Goal: Task Accomplishment & Management: Manage account settings

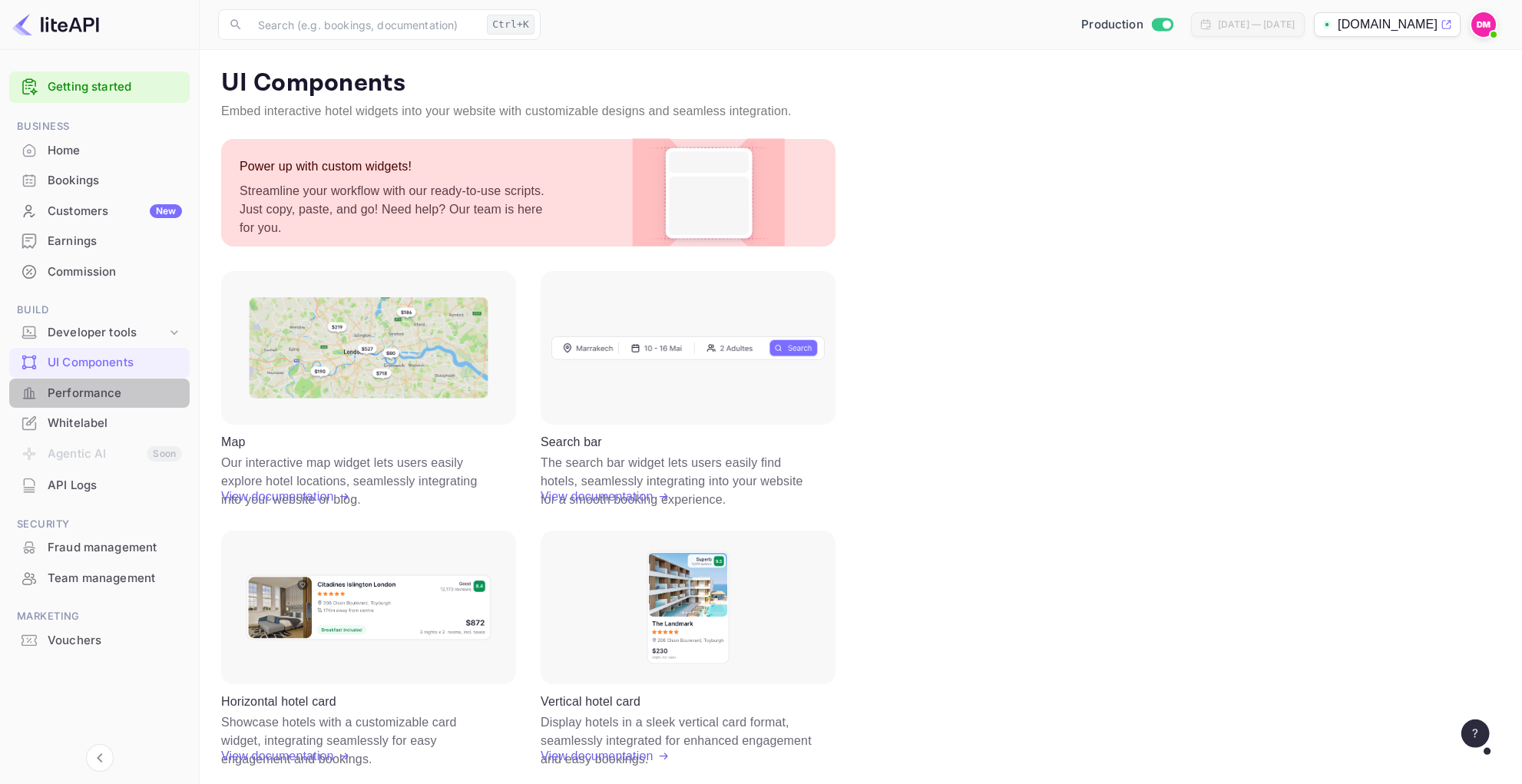
click at [109, 379] on div "Performance" at bounding box center [99, 393] width 180 height 30
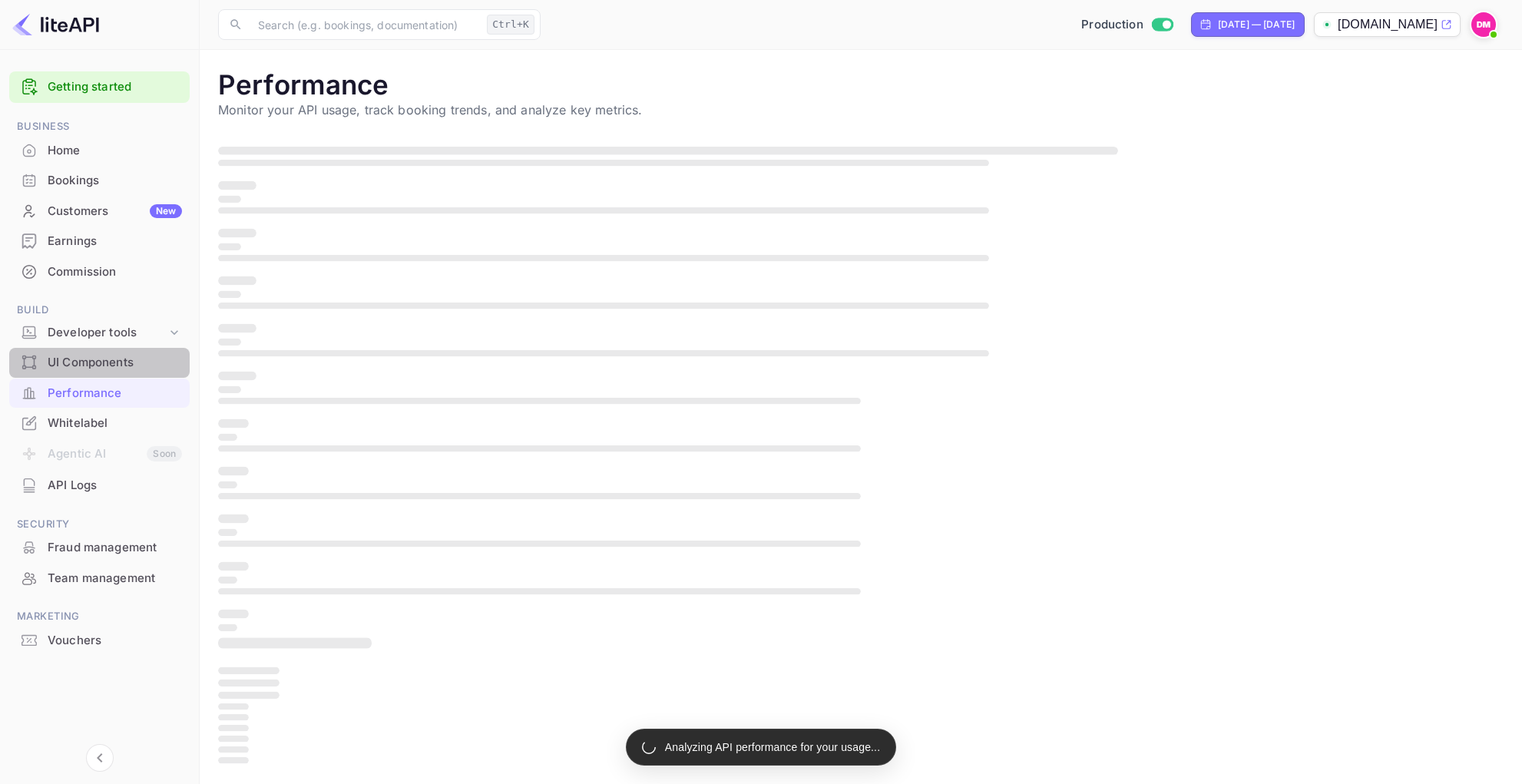
click at [127, 366] on div "UI Components" at bounding box center [114, 362] width 134 height 18
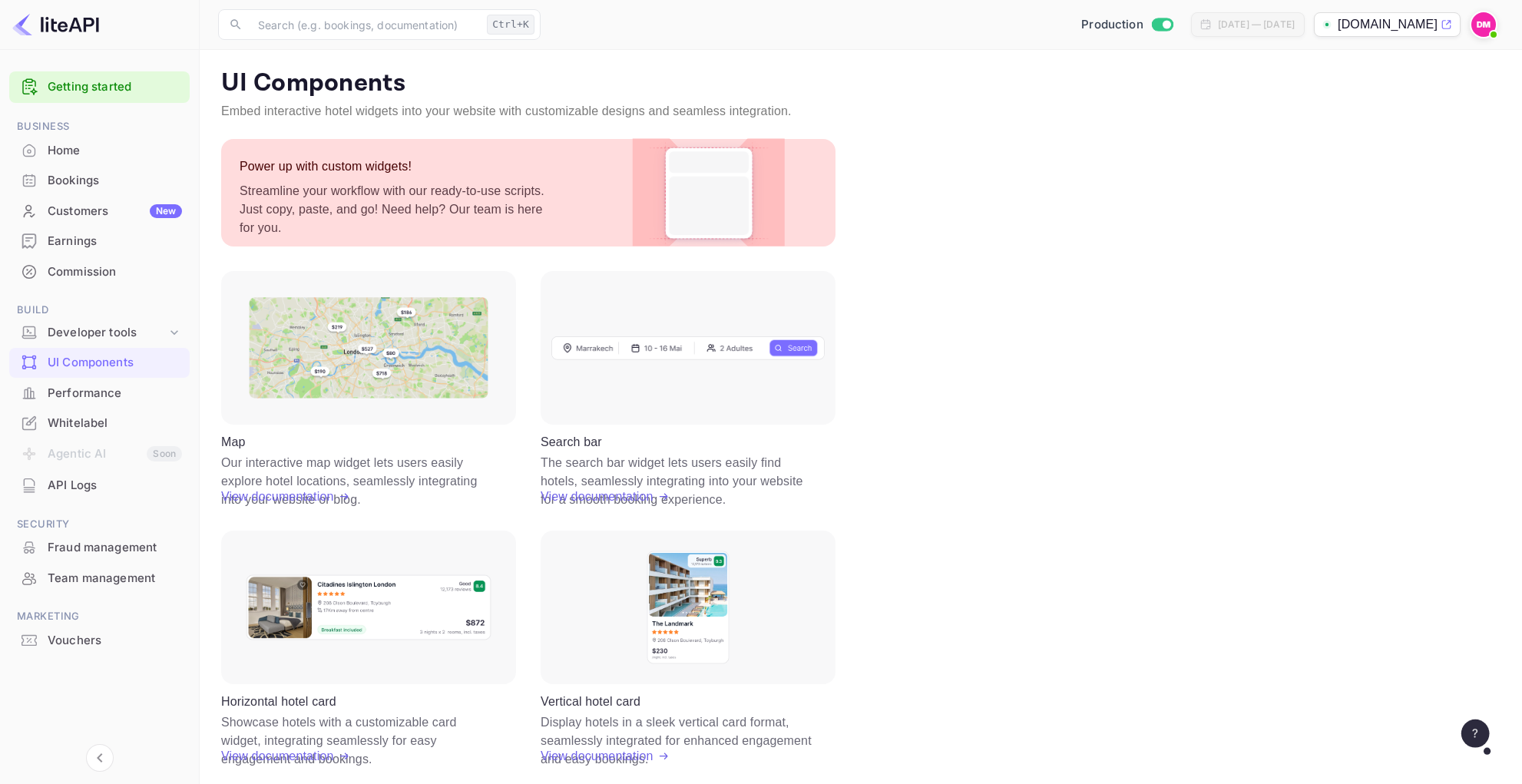
click at [79, 425] on div "Whitelabel" at bounding box center [114, 424] width 134 height 18
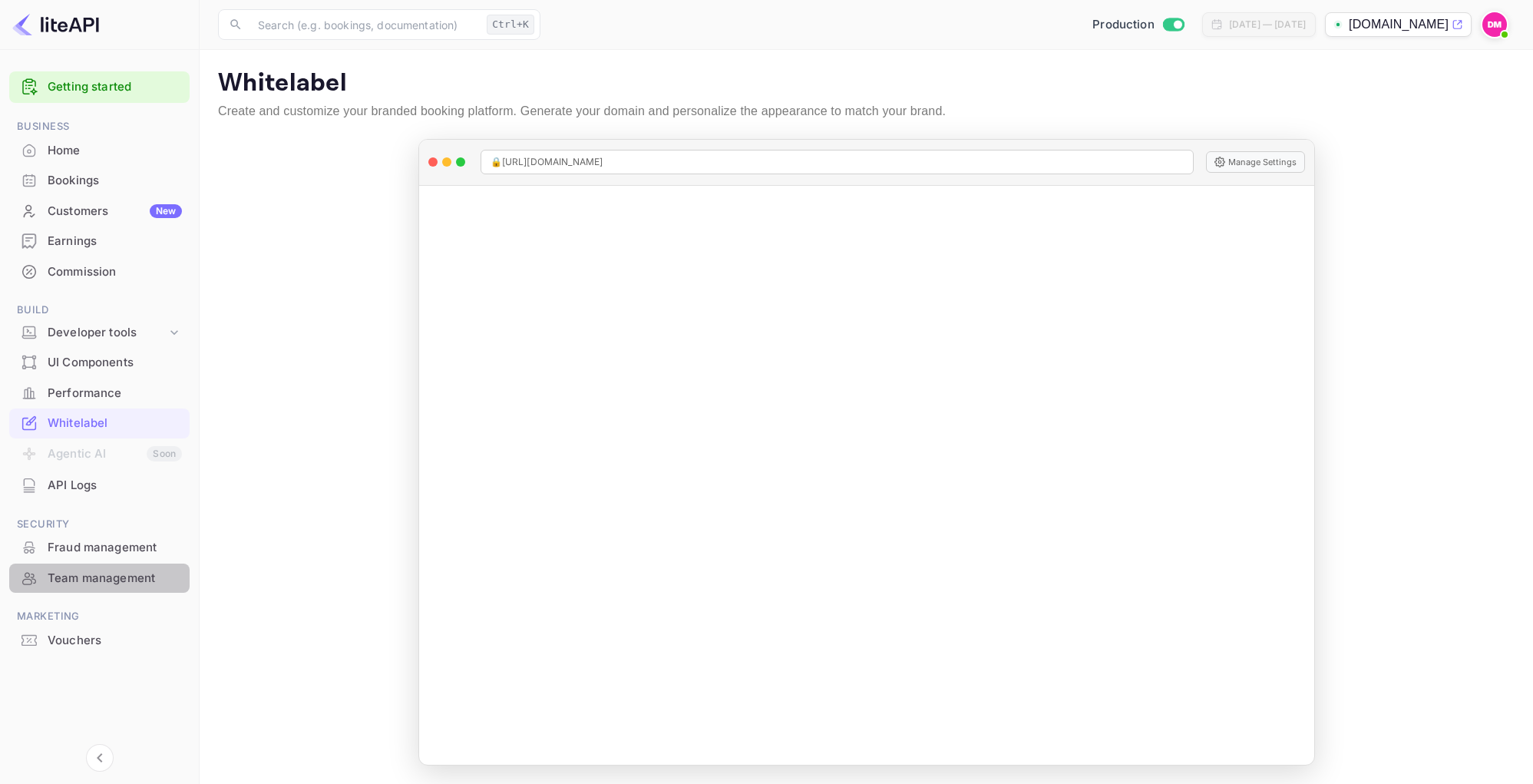
click at [99, 569] on div "Team management" at bounding box center [114, 578] width 134 height 18
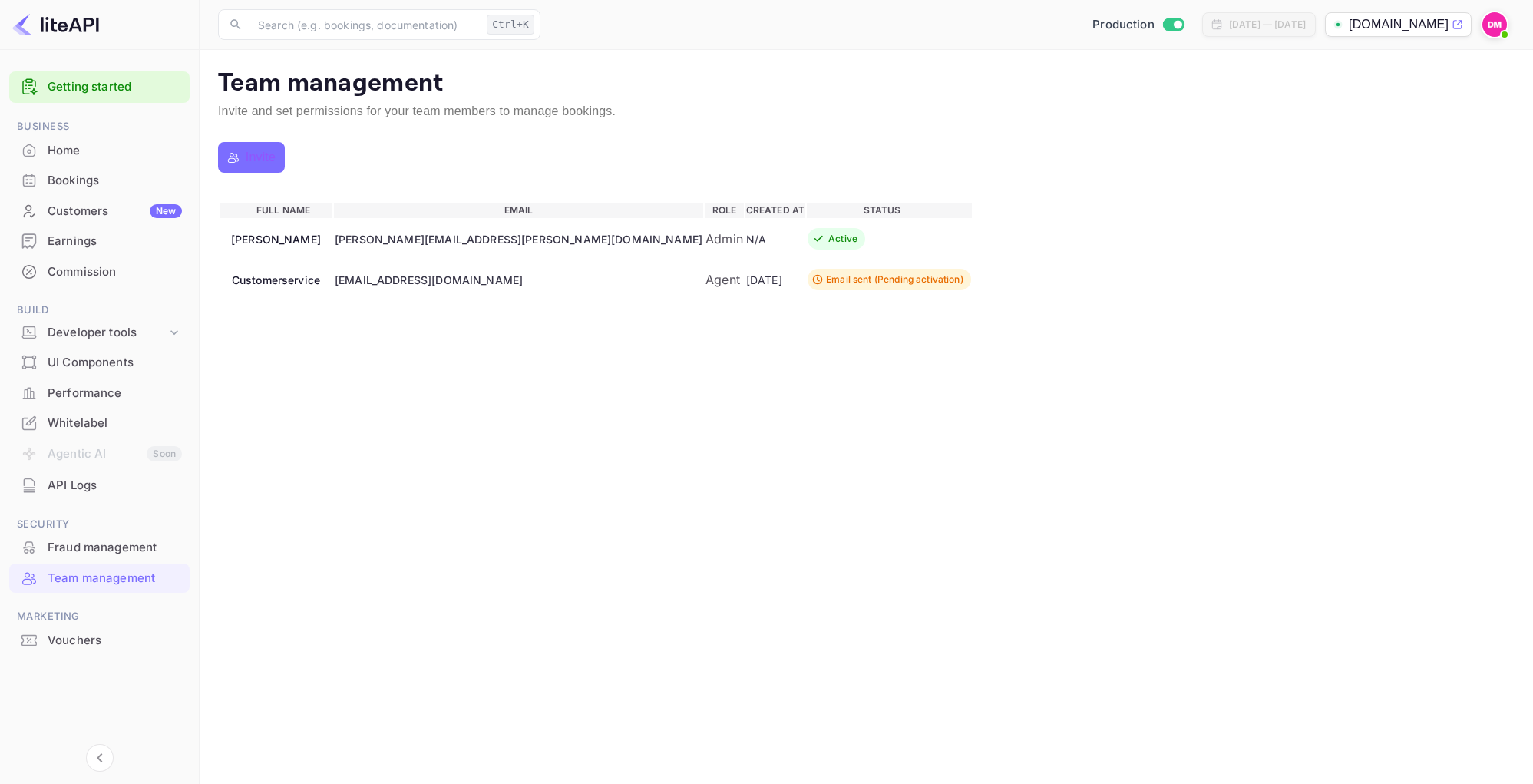
click at [645, 245] on div "[PERSON_NAME][EMAIL_ADDRESS][PERSON_NAME][DOMAIN_NAME]" at bounding box center [518, 239] width 367 height 16
click at [964, 287] on div "Email sent (Pending activation)" at bounding box center [894, 280] width 137 height 14
click at [702, 288] on div "[EMAIL_ADDRESS][DOMAIN_NAME]" at bounding box center [518, 280] width 367 height 16
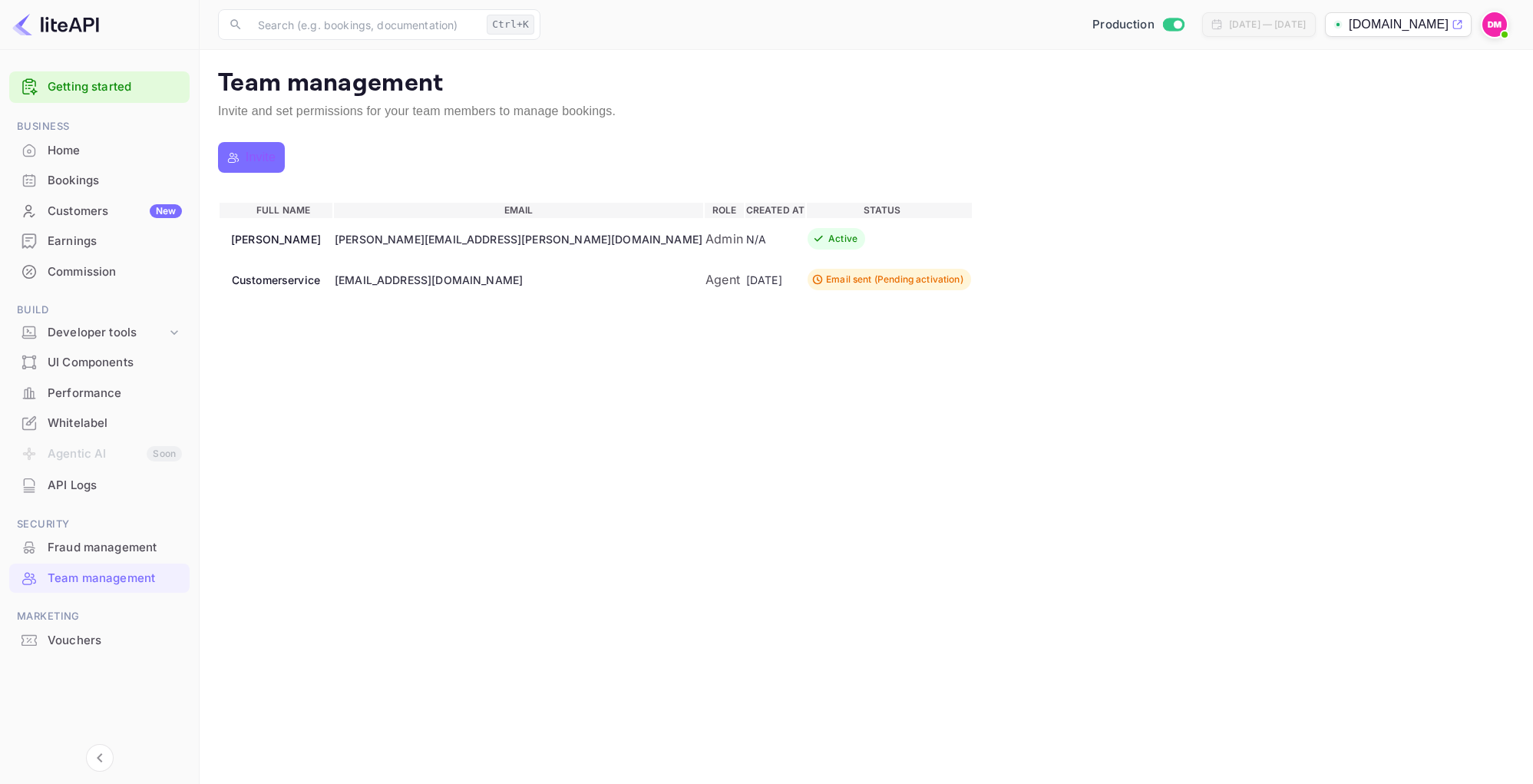
click at [72, 157] on div "Home" at bounding box center [114, 151] width 134 height 18
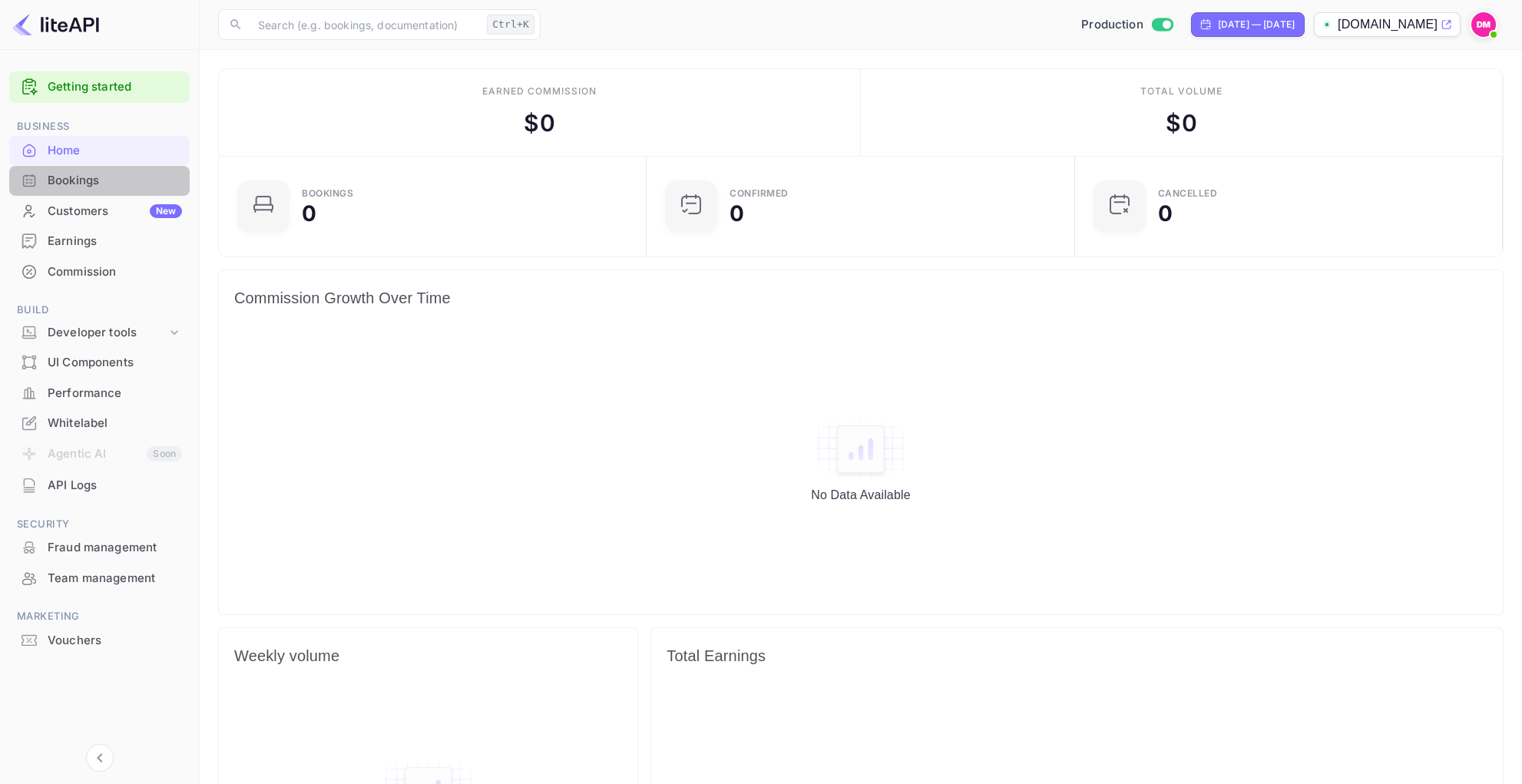
click at [118, 182] on div "Bookings" at bounding box center [114, 181] width 134 height 18
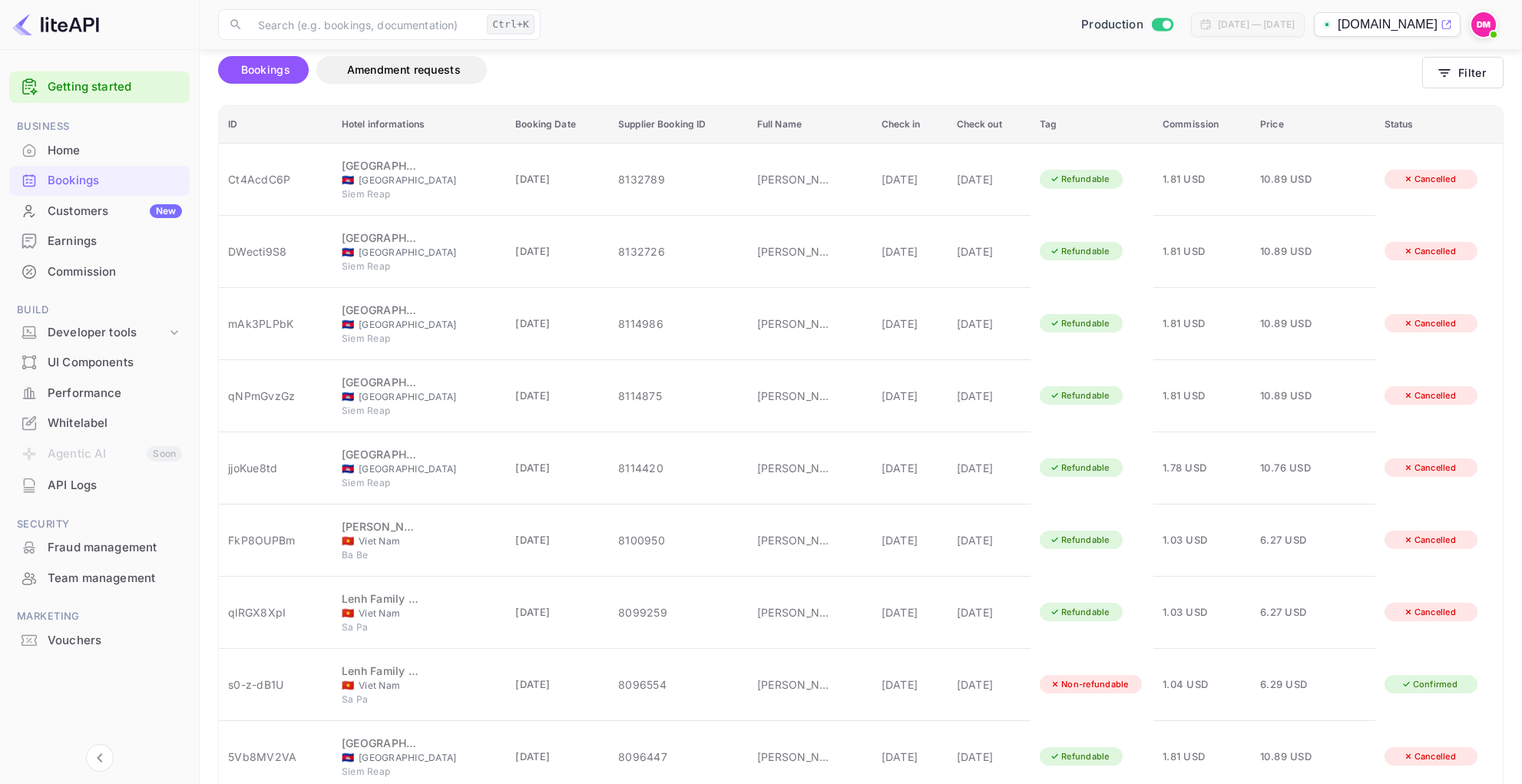
scroll to position [135, 0]
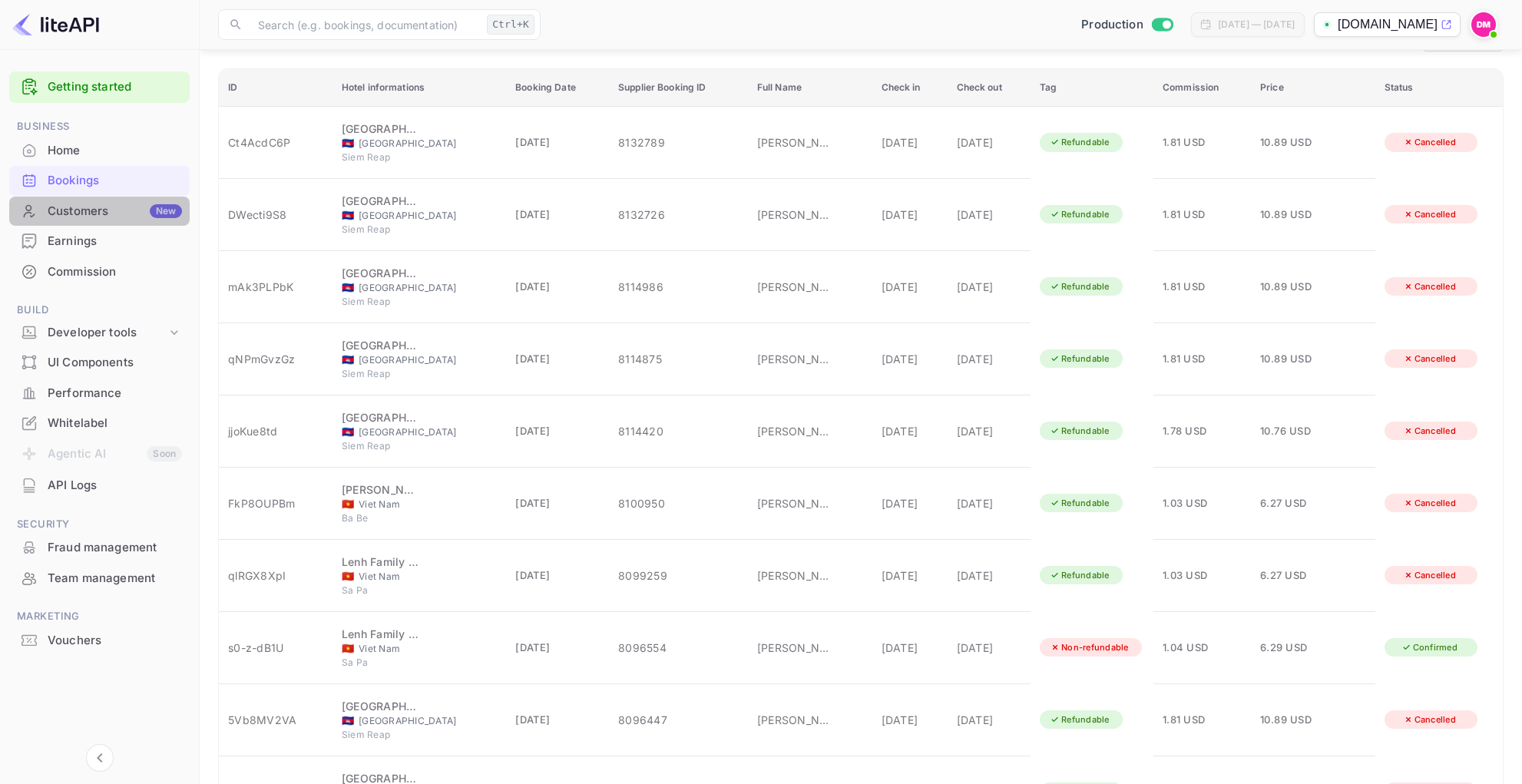
click at [108, 196] on div "Customers New" at bounding box center [99, 211] width 180 height 30
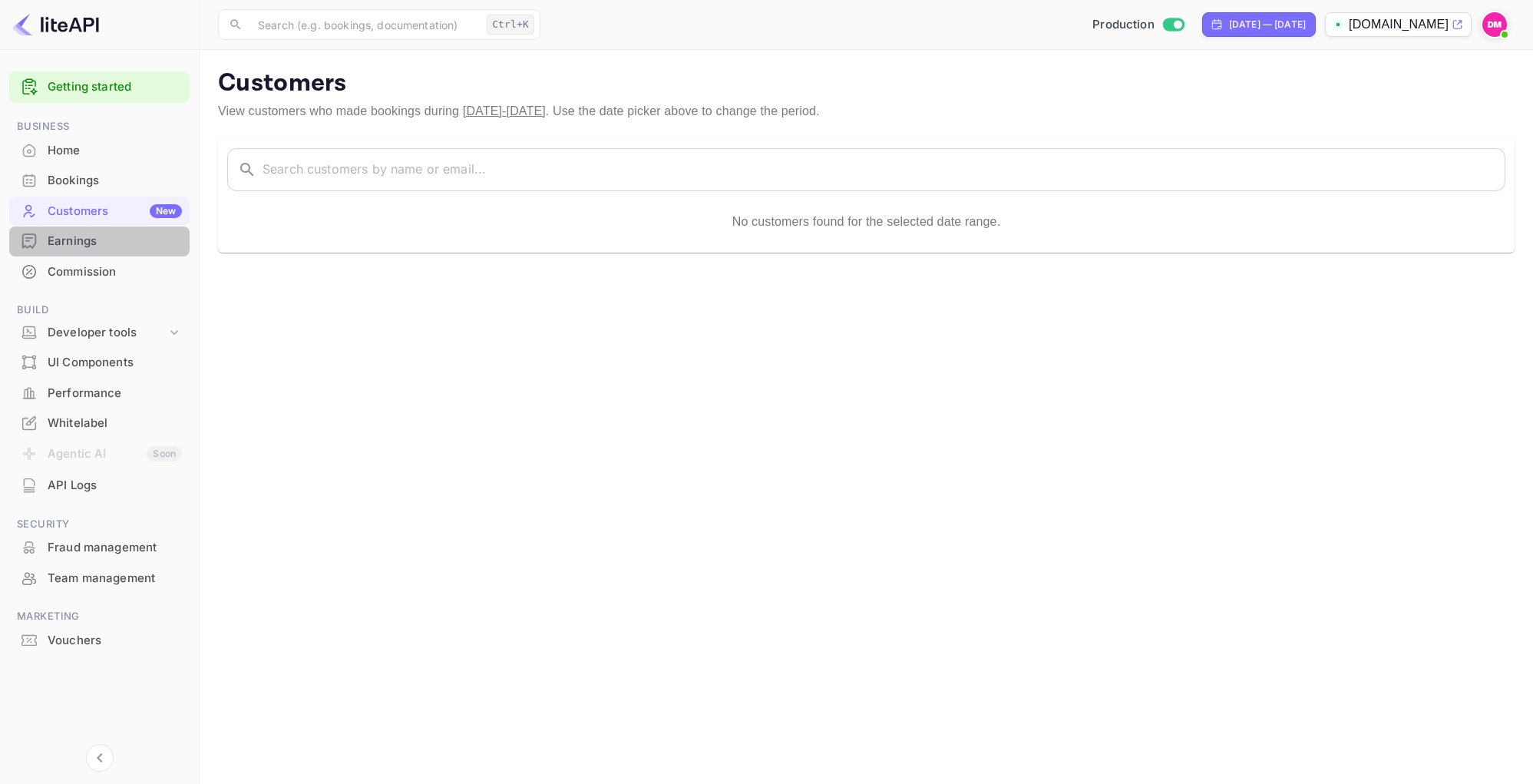
click at [134, 242] on div "Earnings" at bounding box center [114, 241] width 134 height 18
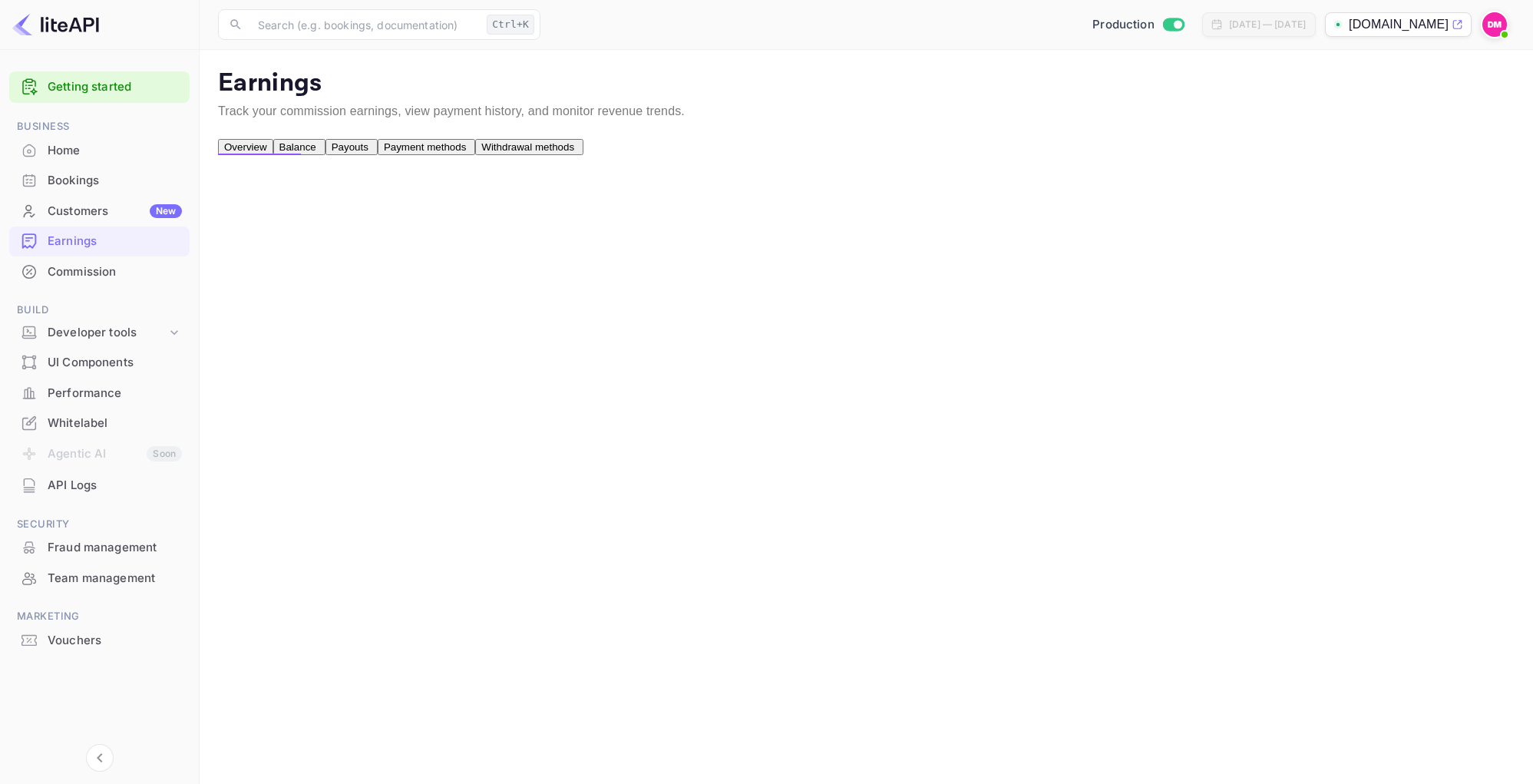
click at [127, 264] on div "Commission" at bounding box center [114, 272] width 134 height 18
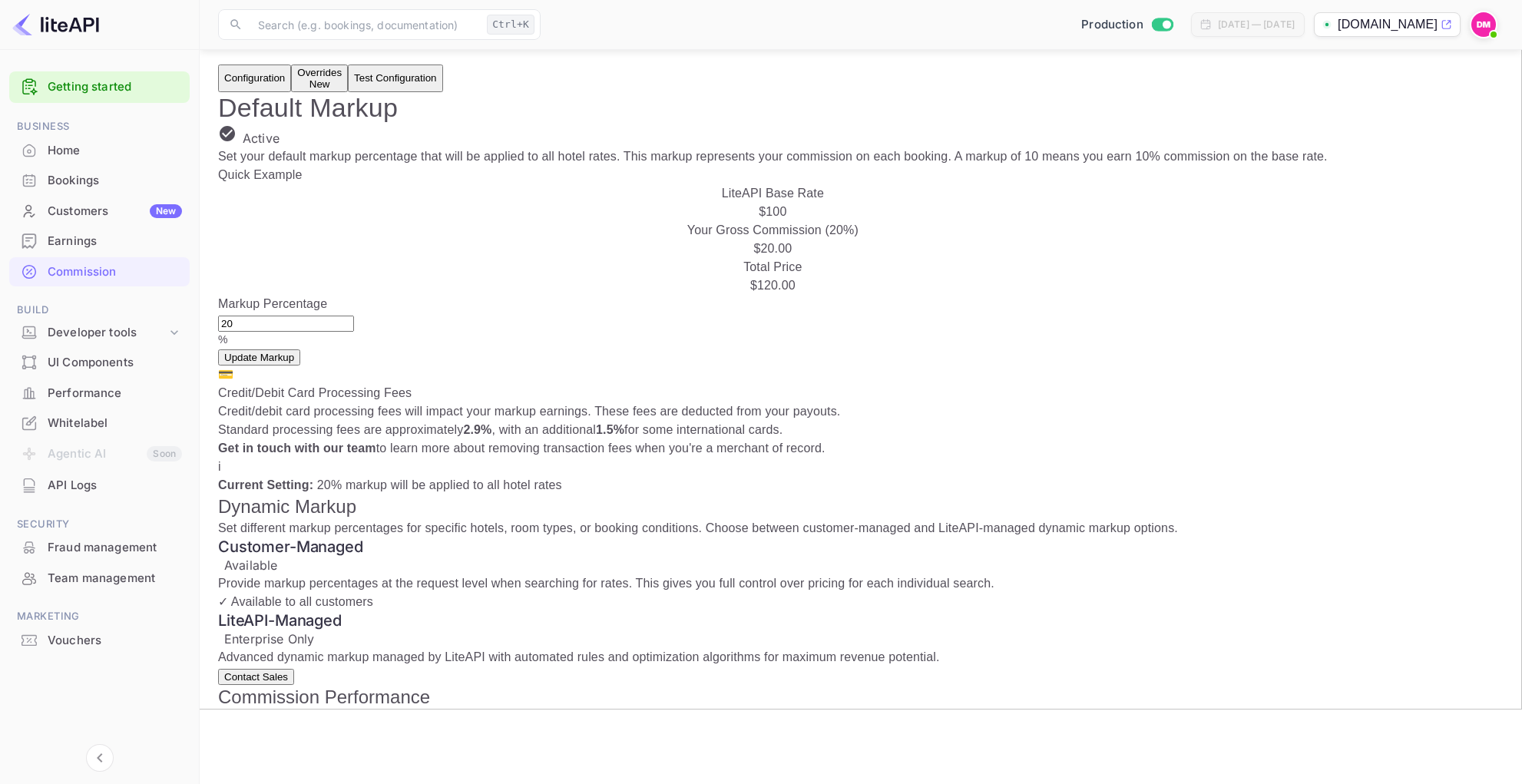
scroll to position [77, 0]
click at [644, 237] on p "Your Gross Commission ( 20 %)" at bounding box center [772, 228] width 1109 height 19
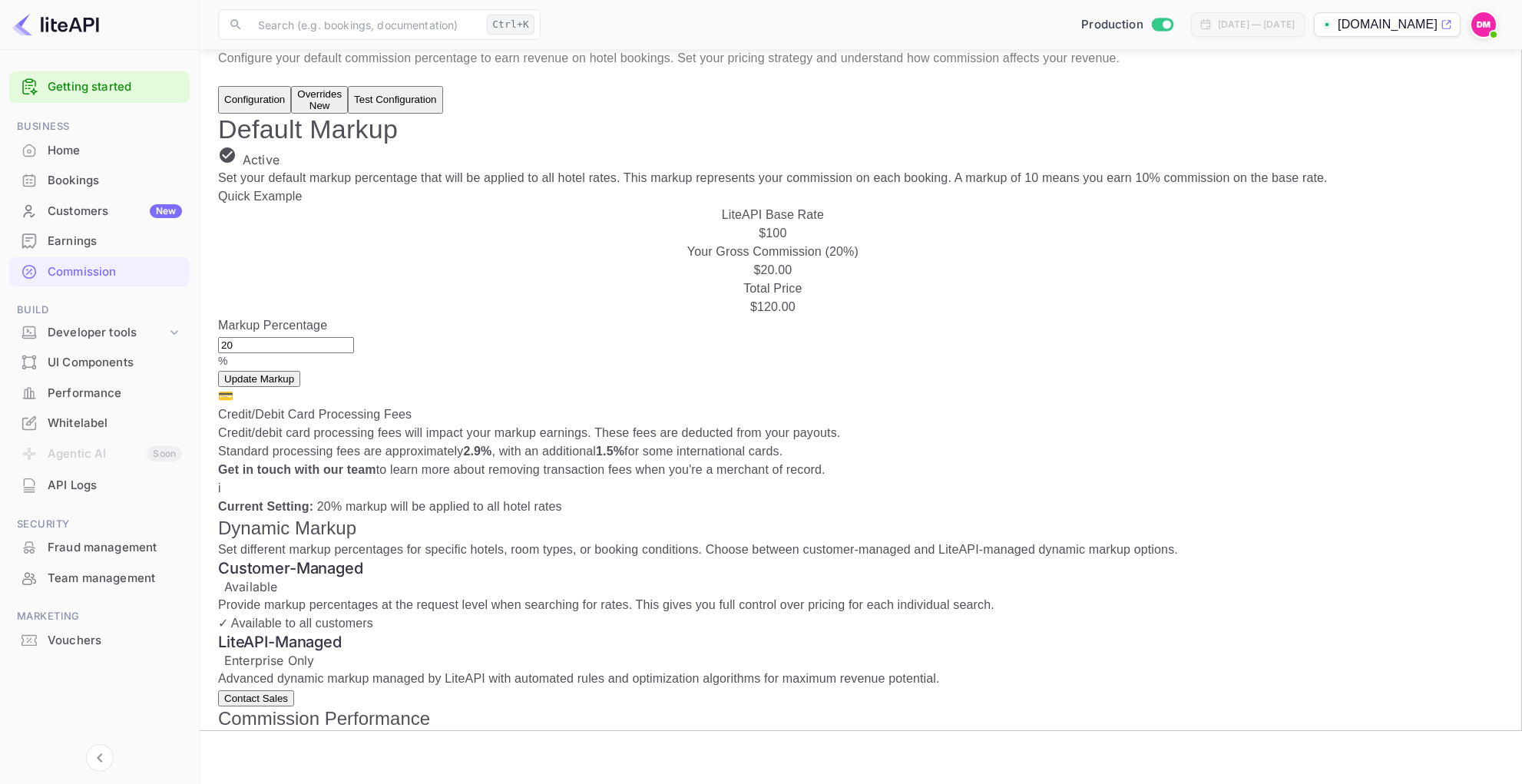
scroll to position [0, 0]
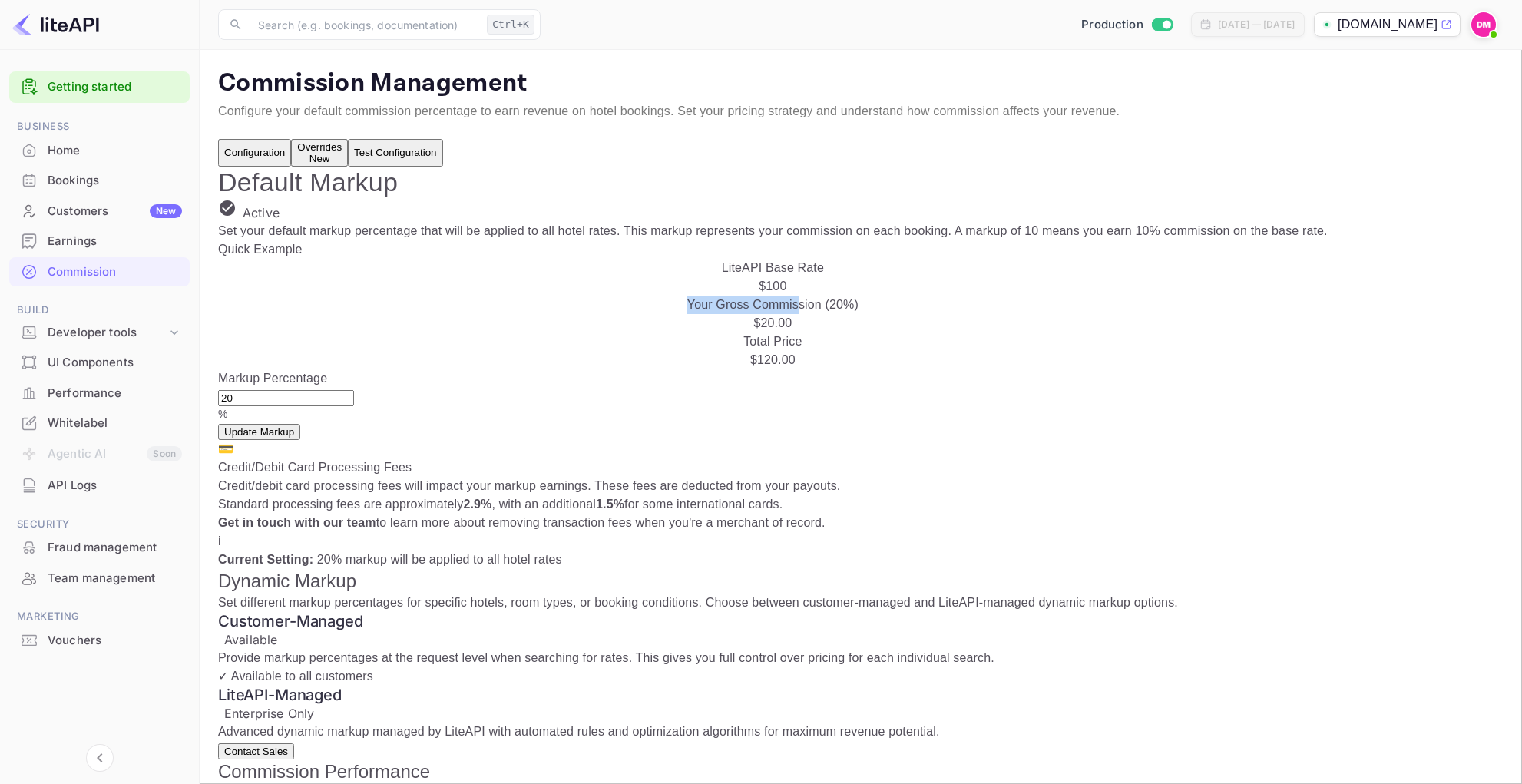
drag, startPoint x: 672, startPoint y: 343, endPoint x: 555, endPoint y: 355, distance: 117.6
click at [555, 314] on p "Your Gross Commission ( 20 %)" at bounding box center [772, 304] width 1109 height 19
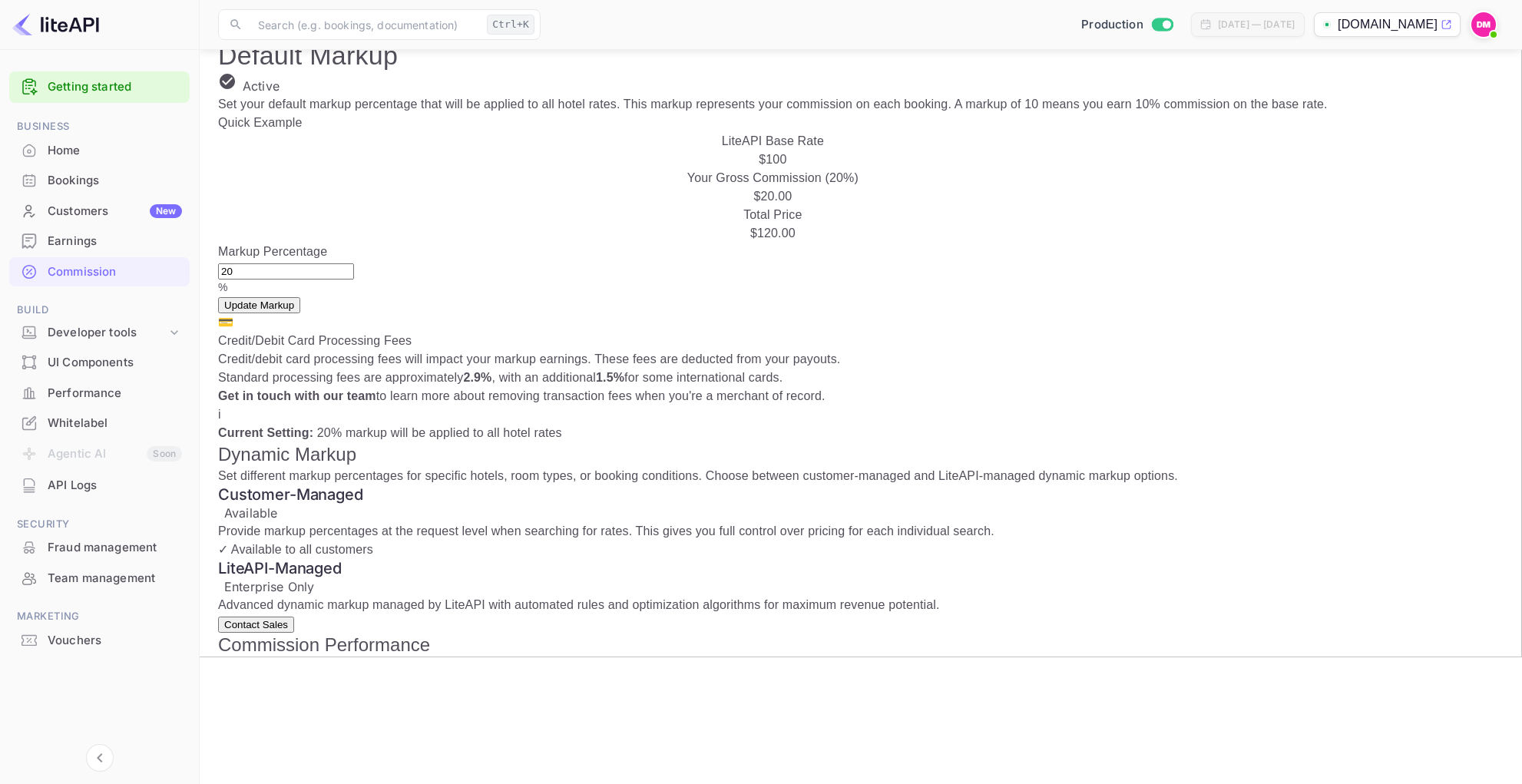
scroll to position [154, 0]
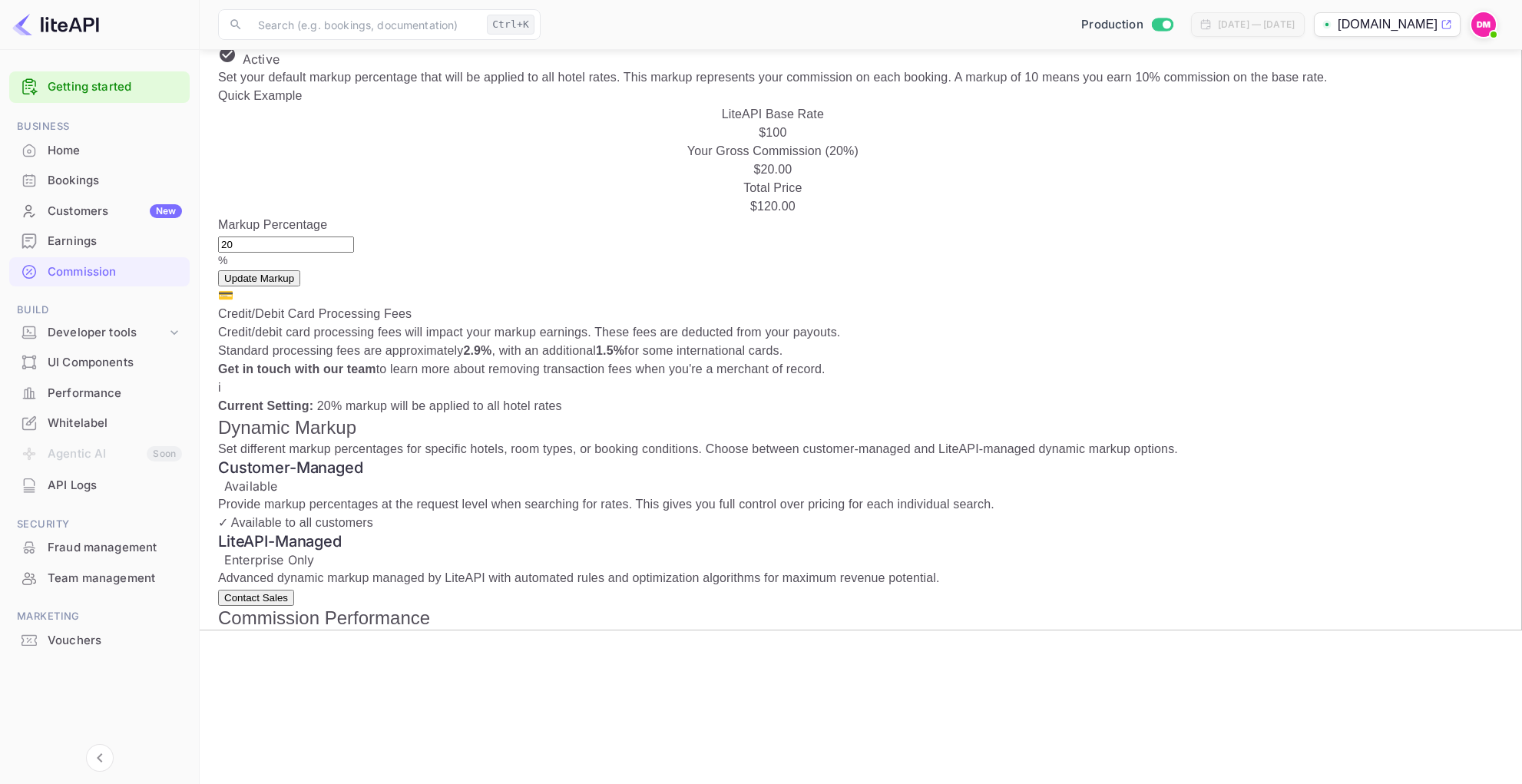
click at [495, 378] on p "Get in touch with our team to learn more about removing transaction fees when y…" at bounding box center [772, 368] width 1109 height 19
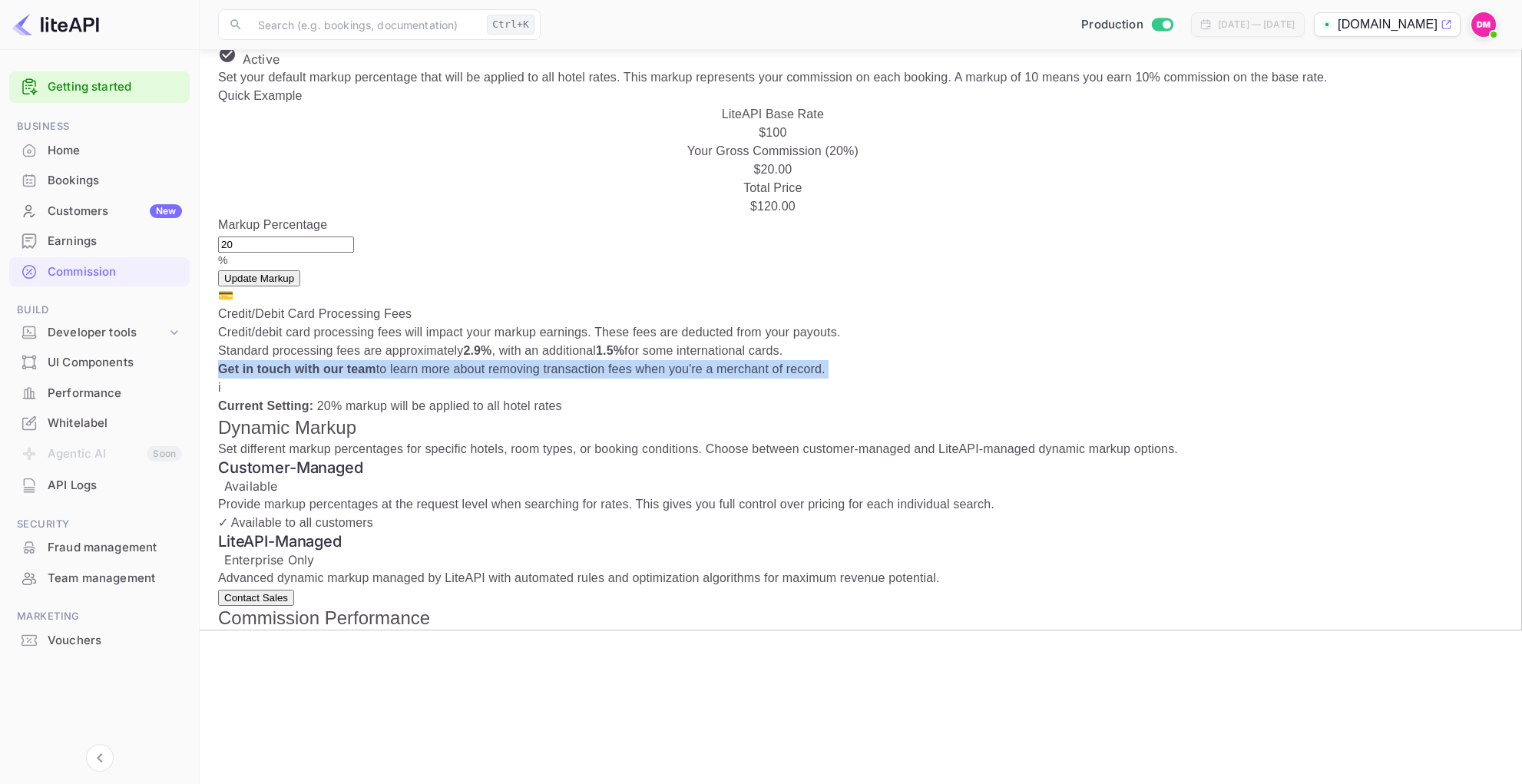
click at [495, 378] on p "Get in touch with our team to learn more about removing transaction fees when y…" at bounding box center [772, 368] width 1109 height 19
click at [454, 378] on p "Get in touch with our team to learn more about removing transaction fees when y…" at bounding box center [772, 368] width 1109 height 19
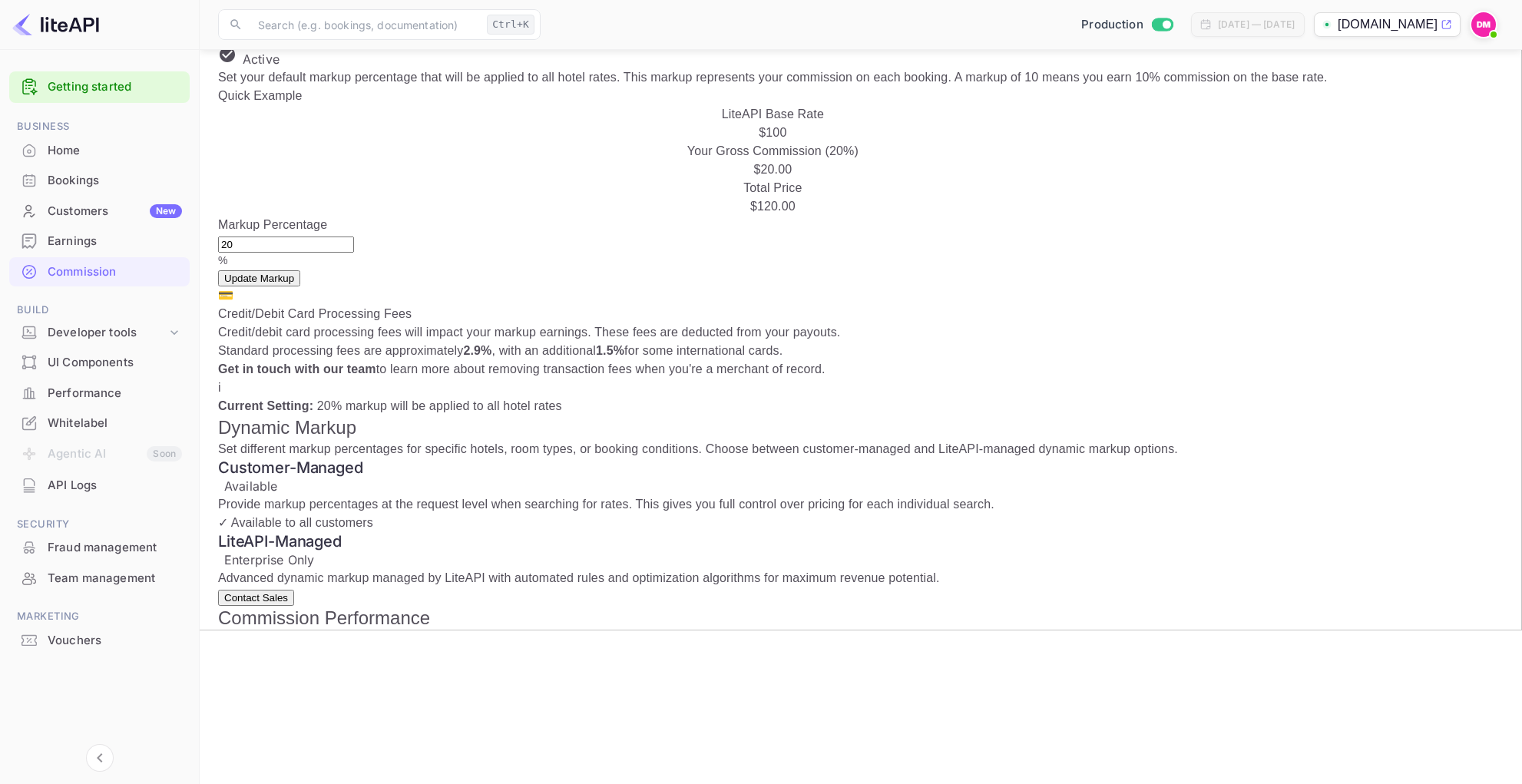
click at [376, 375] on strong "Get in touch with our team" at bounding box center [297, 368] width 159 height 13
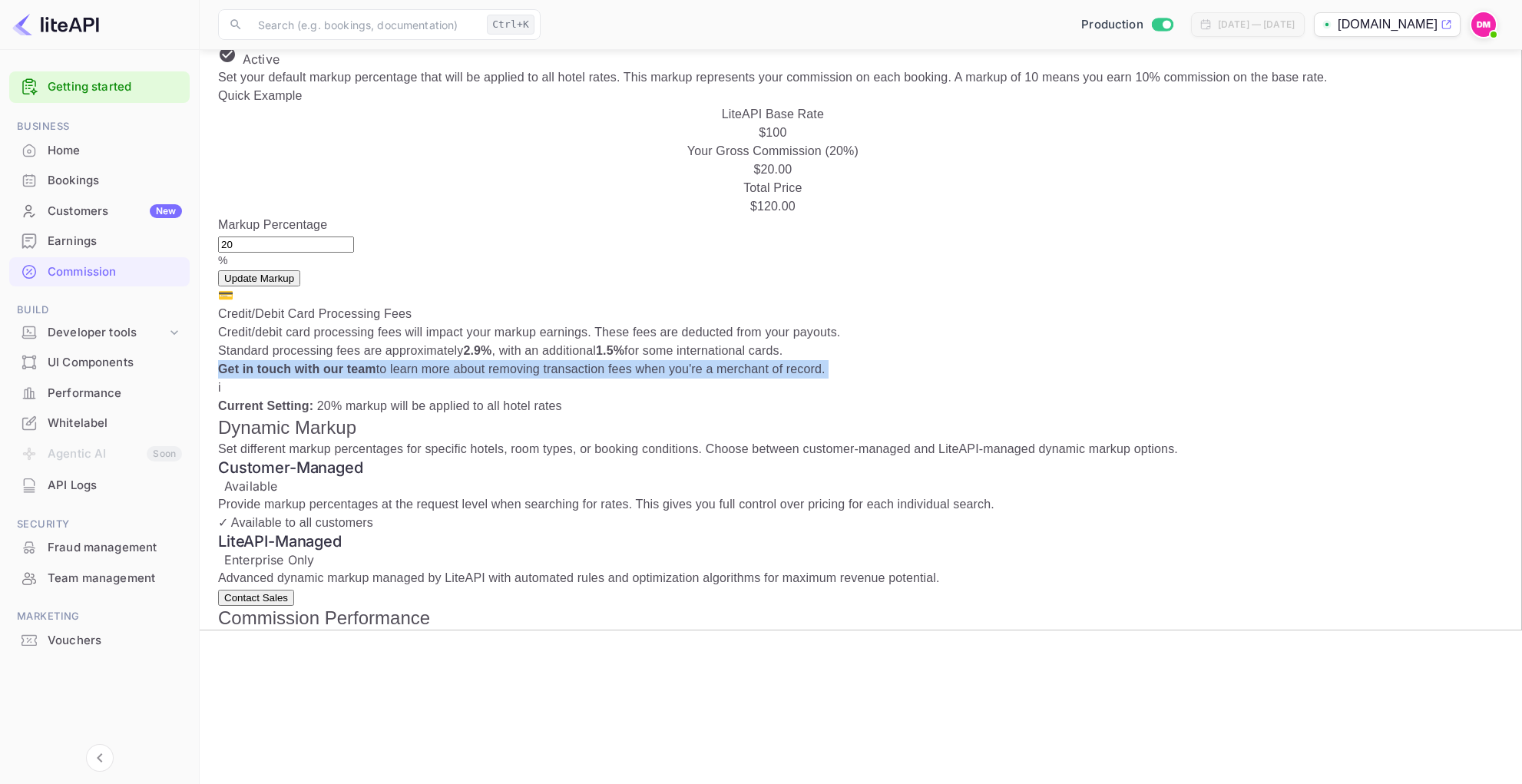
click at [376, 375] on strong "Get in touch with our team" at bounding box center [297, 368] width 159 height 13
click at [634, 378] on p "Get in touch with our team to learn more about removing transaction fees when y…" at bounding box center [772, 368] width 1109 height 19
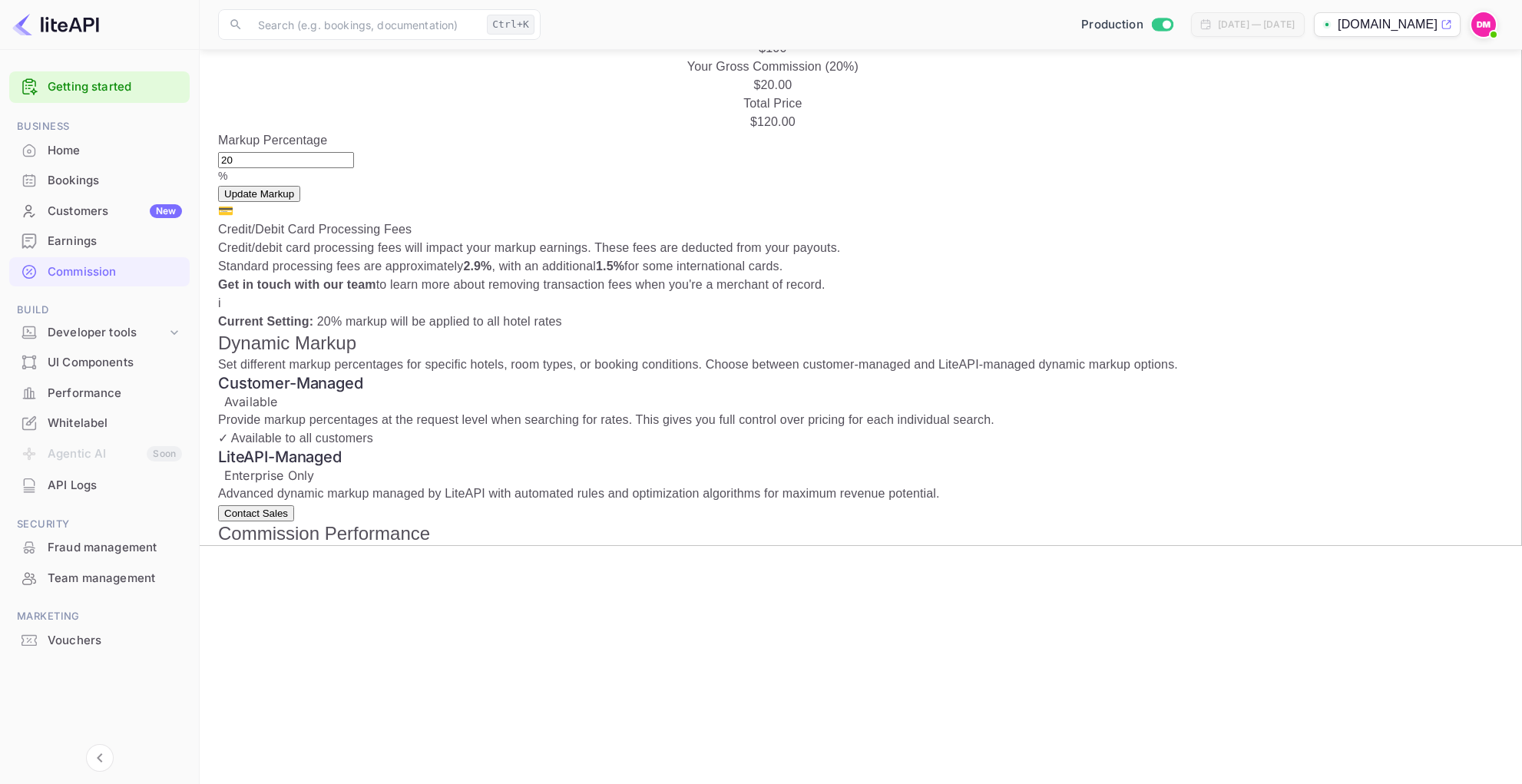
scroll to position [0, 0]
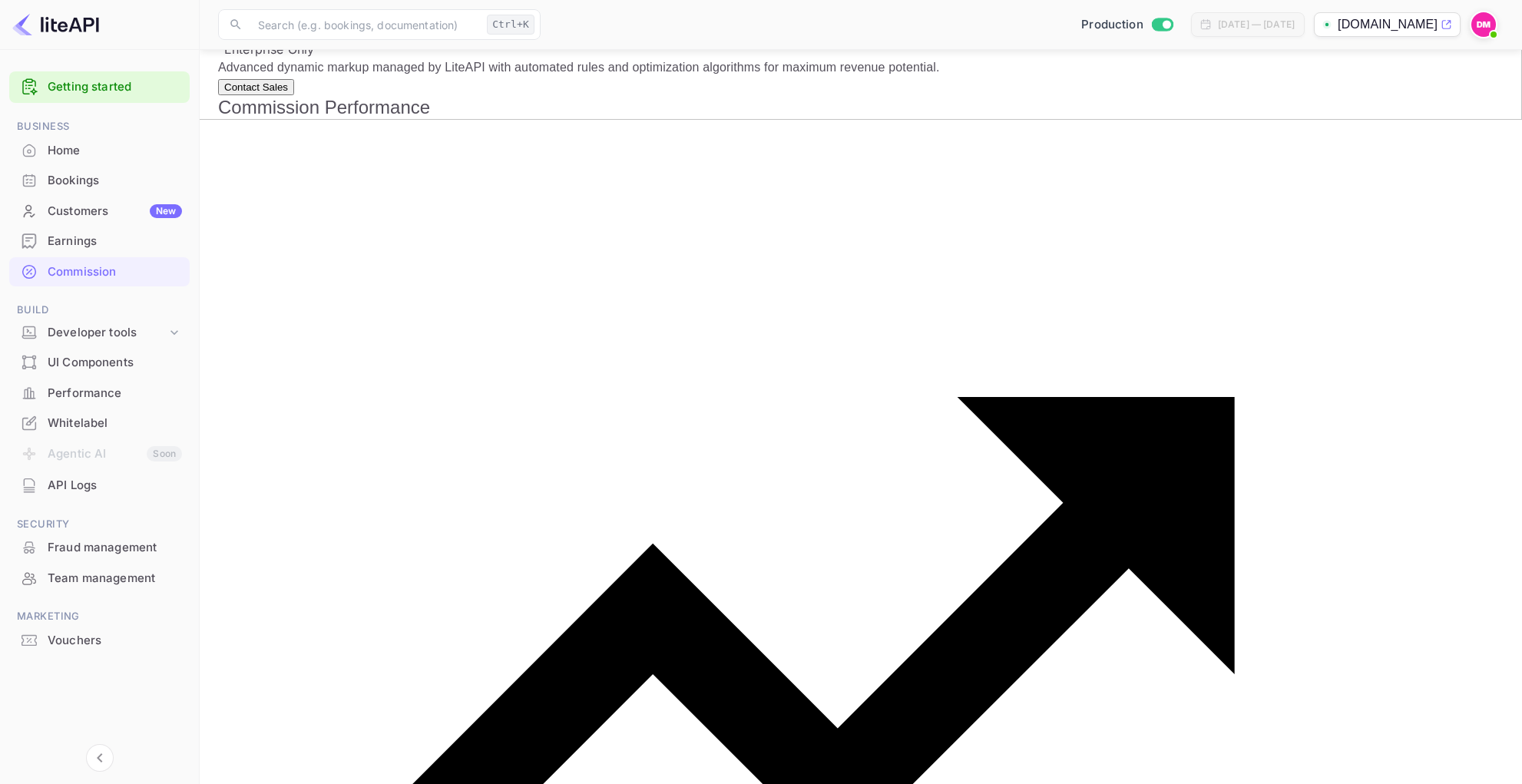
scroll to position [673, 0]
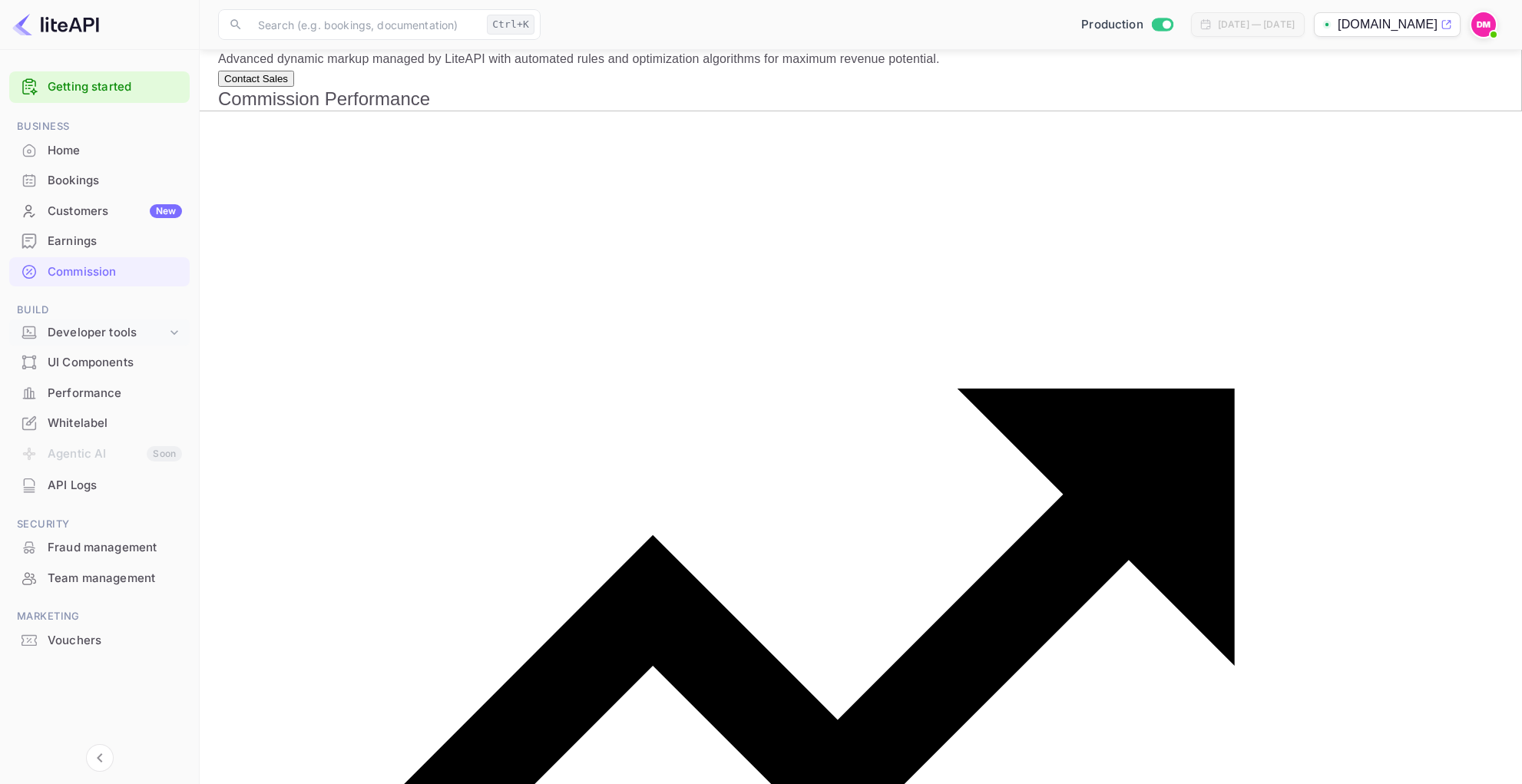
click at [91, 335] on div "Developer tools" at bounding box center [106, 333] width 119 height 18
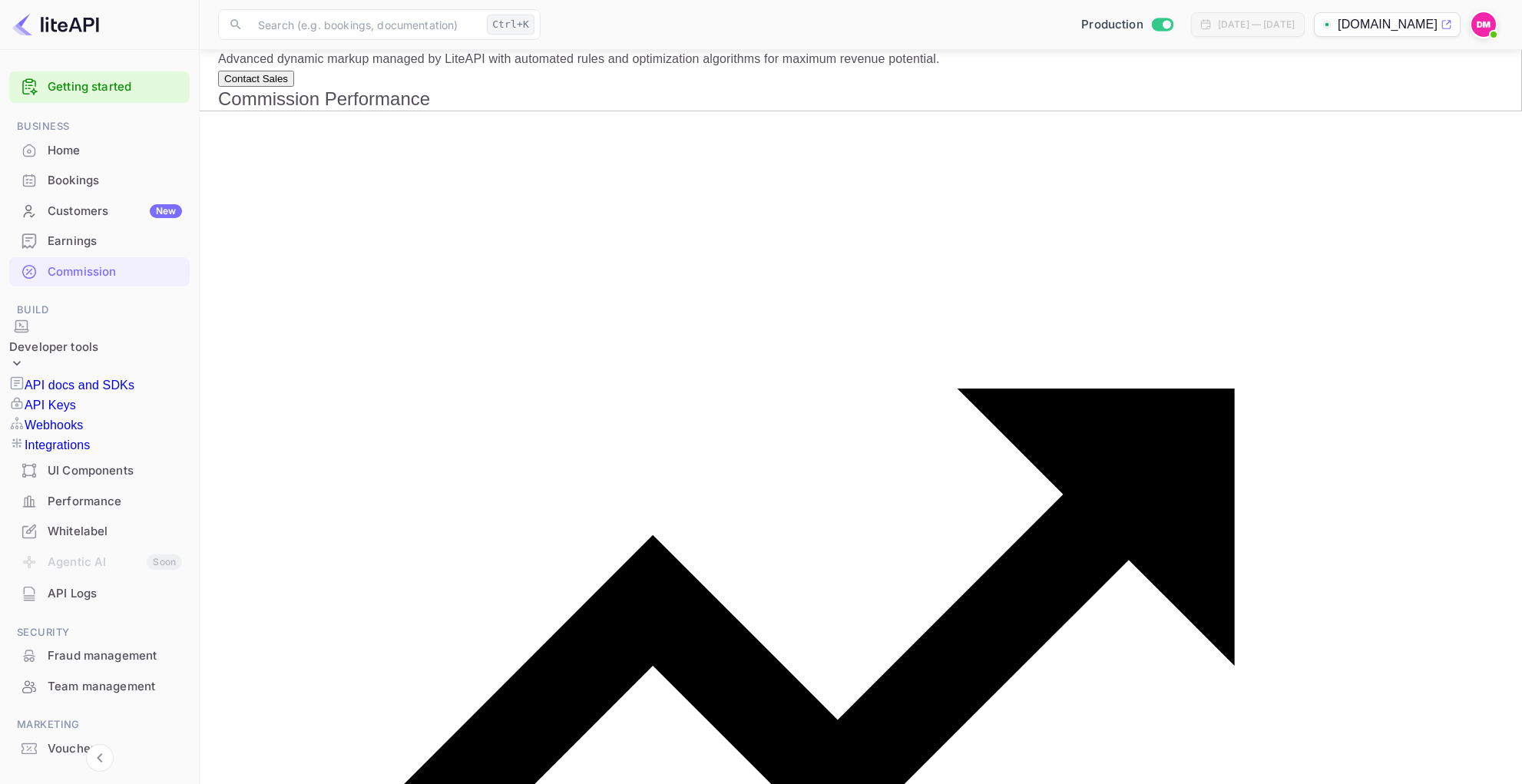
click at [76, 396] on p "API Keys" at bounding box center [50, 405] width 51 height 19
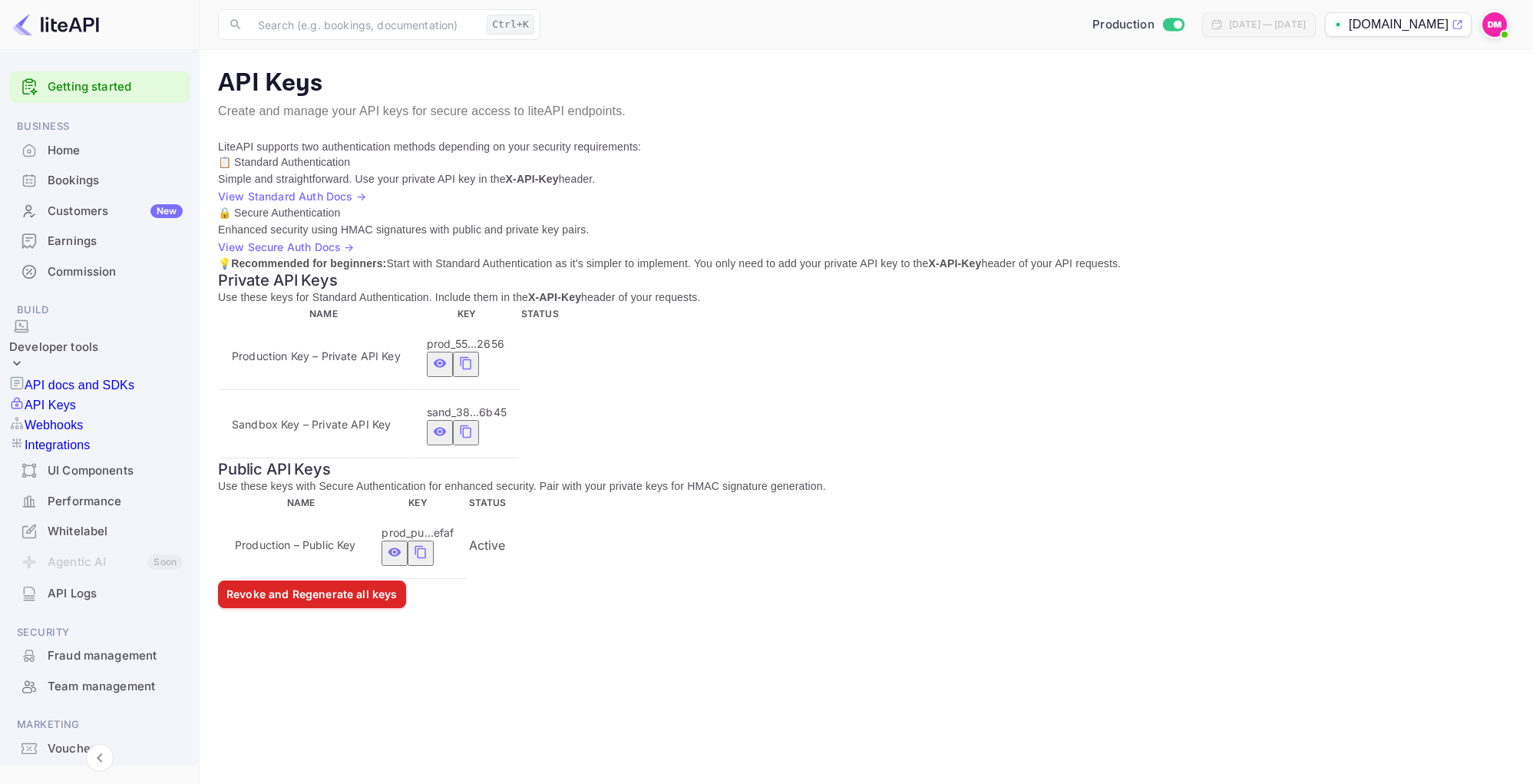
click at [473, 372] on icon "private api keys table" at bounding box center [466, 362] width 14 height 19
click at [500, 255] on p "💡 Recommended for beginners: Start with Standard Authentication as it's simpler…" at bounding box center [866, 263] width 1297 height 16
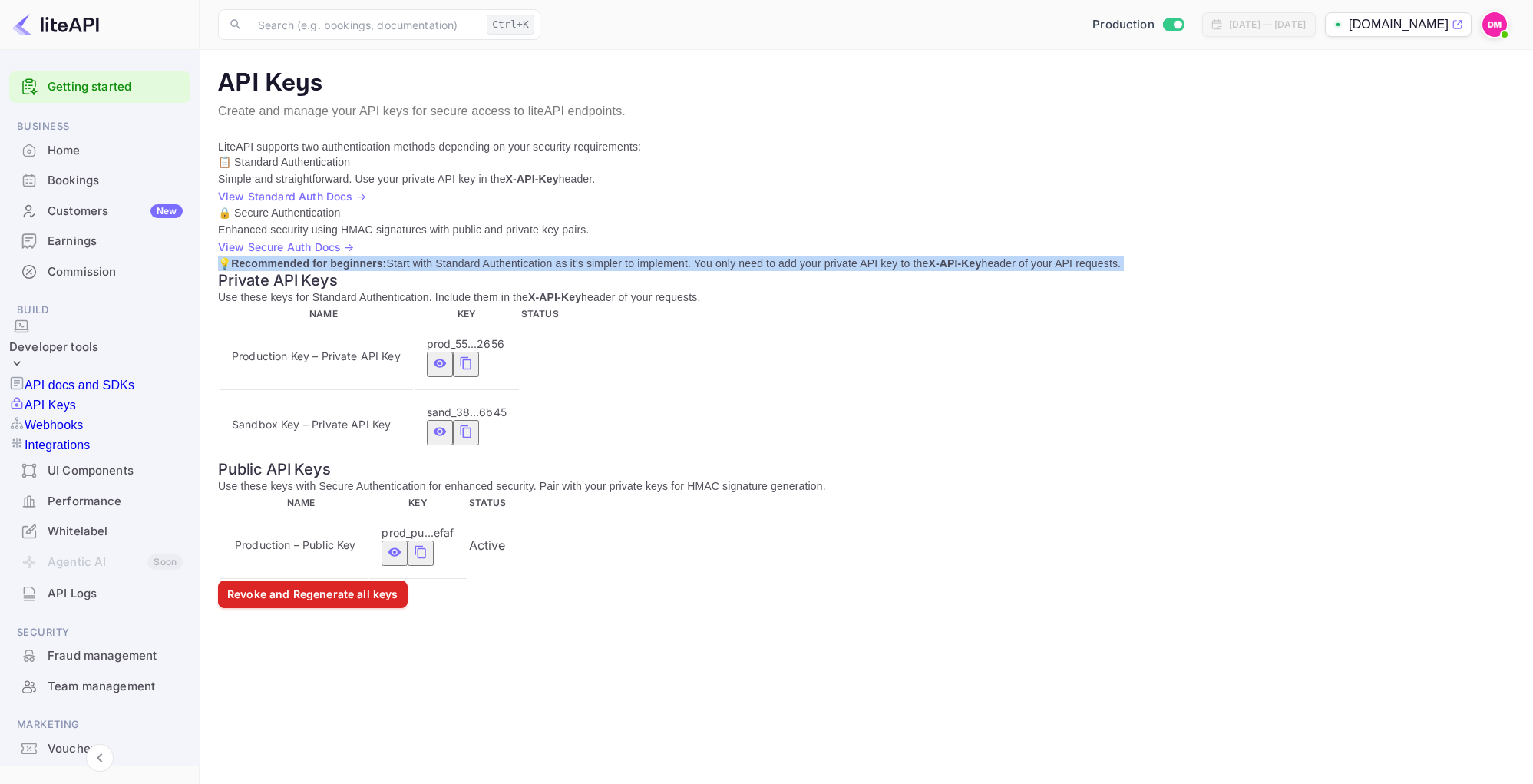
click at [500, 255] on p "💡 Recommended for beginners: Start with Standard Authentication as it's simpler…" at bounding box center [866, 263] width 1297 height 16
click at [794, 256] on p "💡 Recommended for beginners: Start with Standard Authentication as it's simpler…" at bounding box center [866, 263] width 1297 height 16
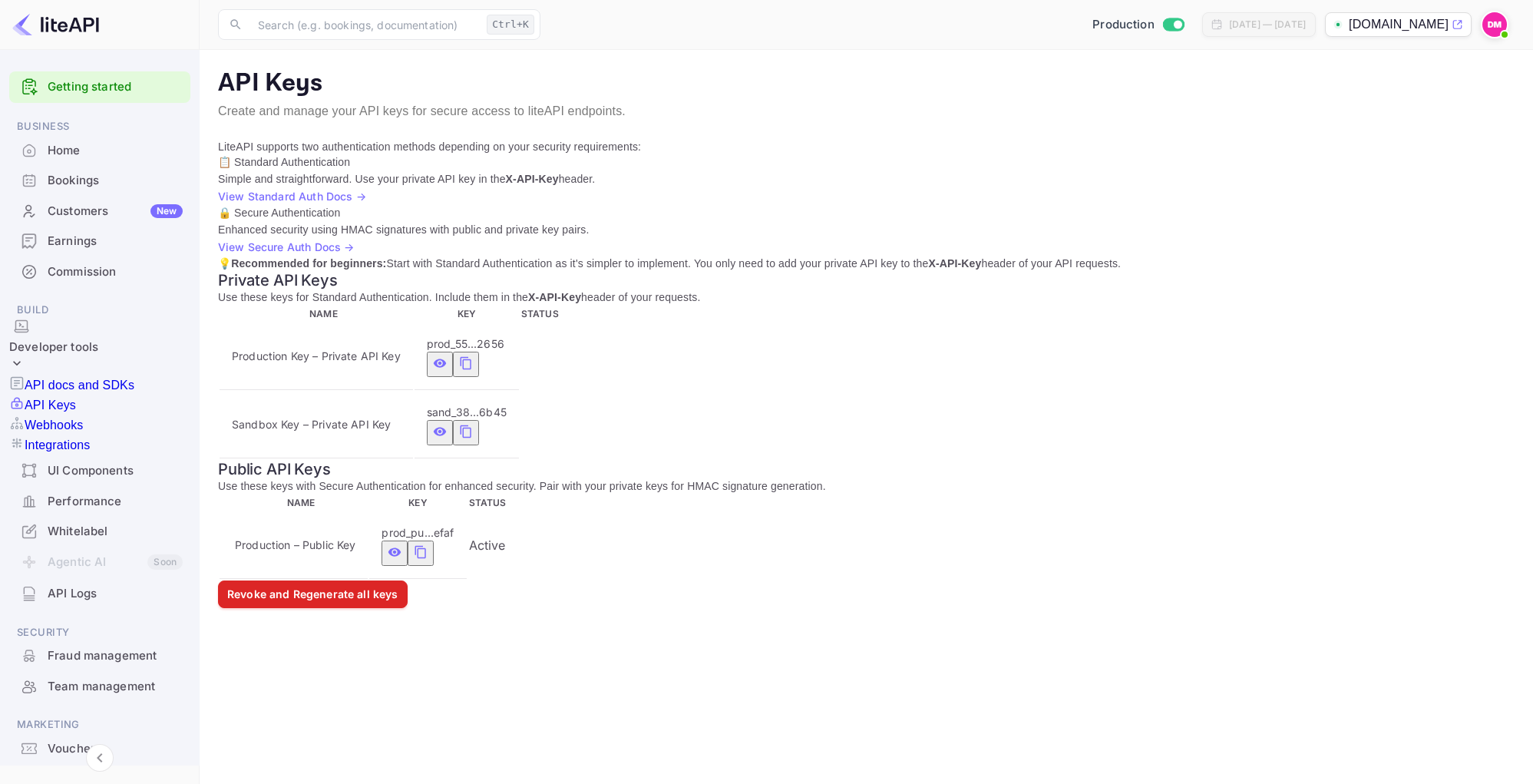
click at [851, 255] on p "💡 Recommended for beginners: Start with Standard Authentication as it's simpler…" at bounding box center [866, 263] width 1297 height 16
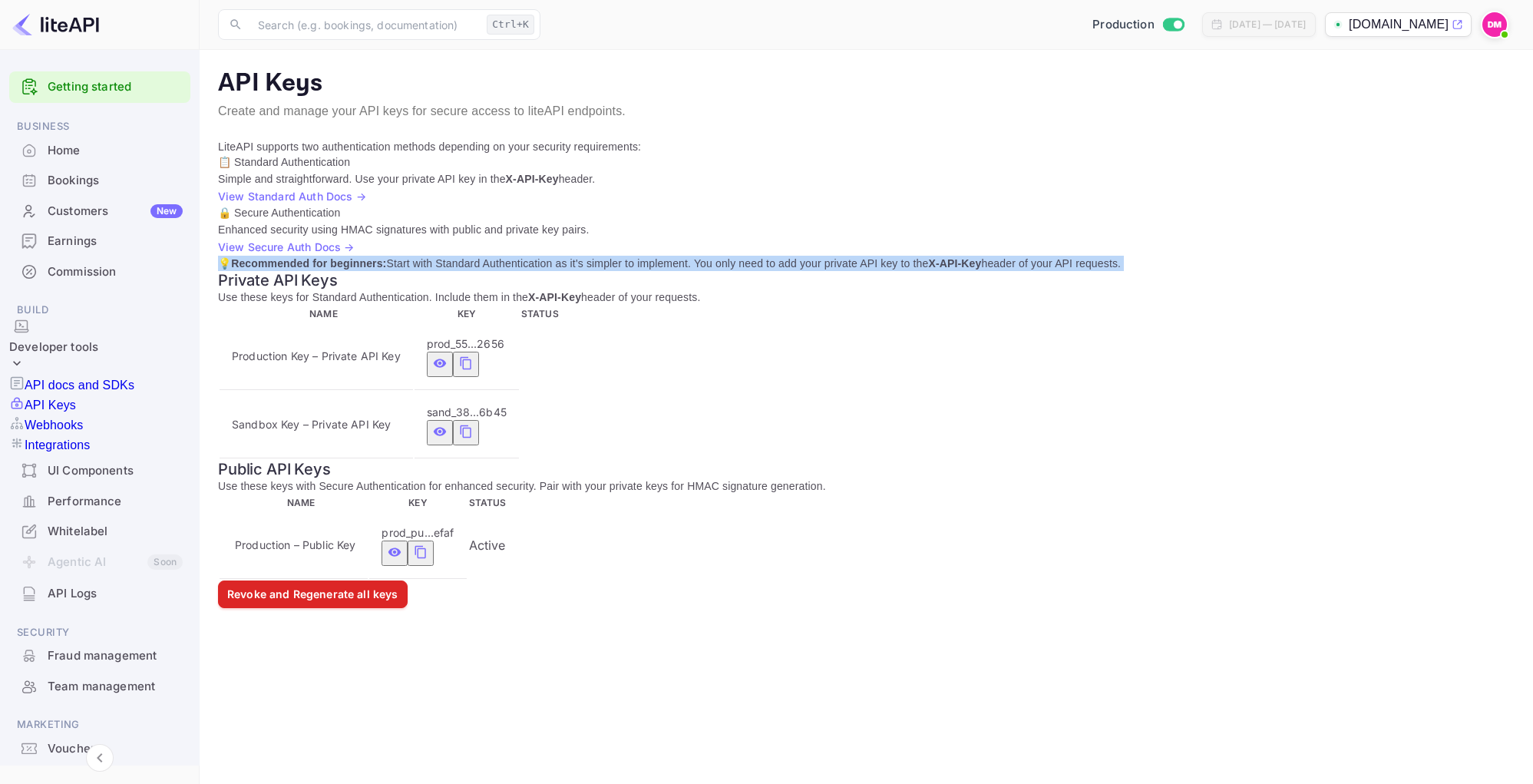
click at [851, 255] on p "💡 Recommended for beginners: Start with Standard Authentication as it's simpler…" at bounding box center [866, 263] width 1297 height 16
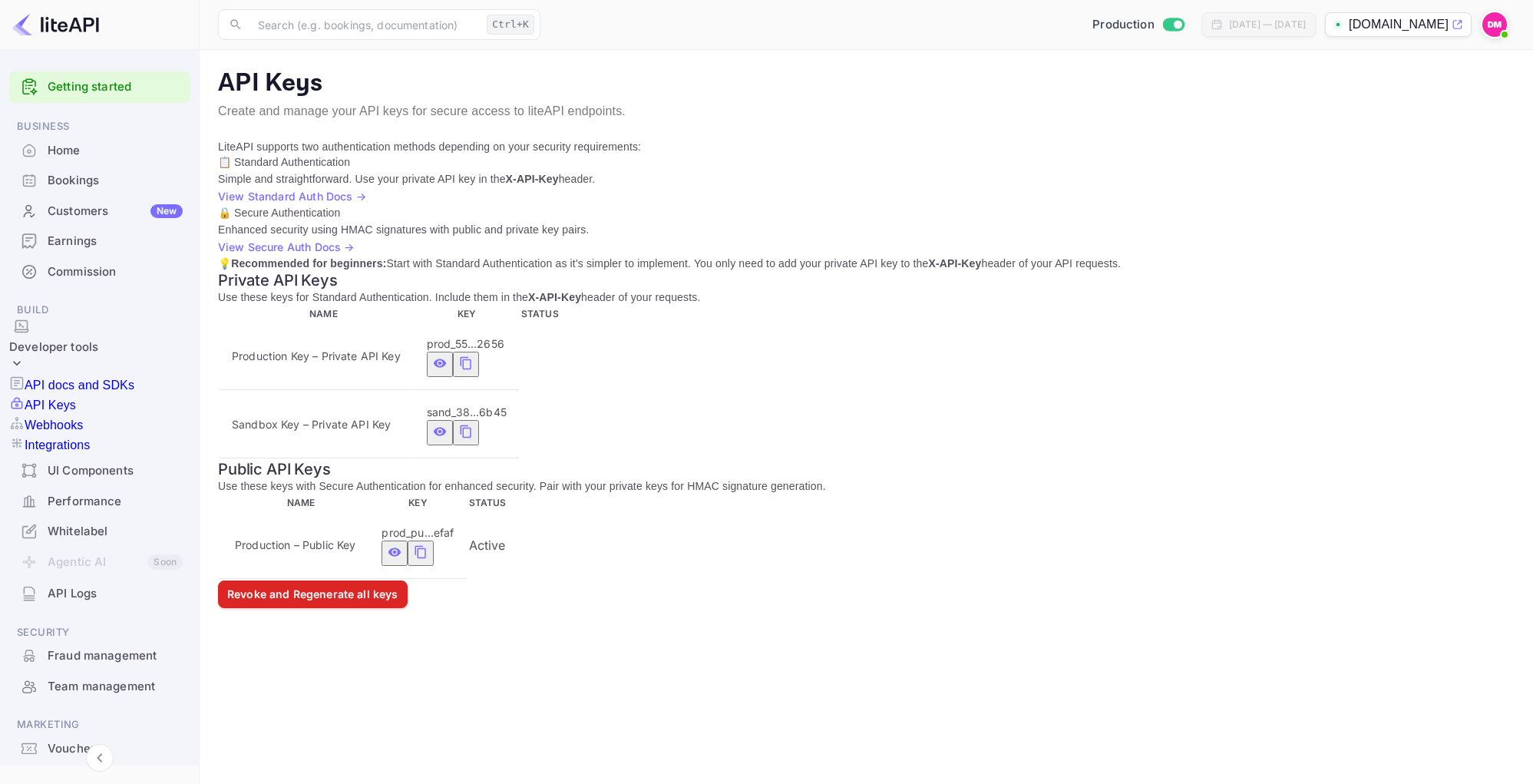
click at [413, 428] on td "Sandbox Key – Private API Key" at bounding box center [316, 425] width 193 height 67
click at [90, 436] on p "Integrations" at bounding box center [57, 445] width 65 height 19
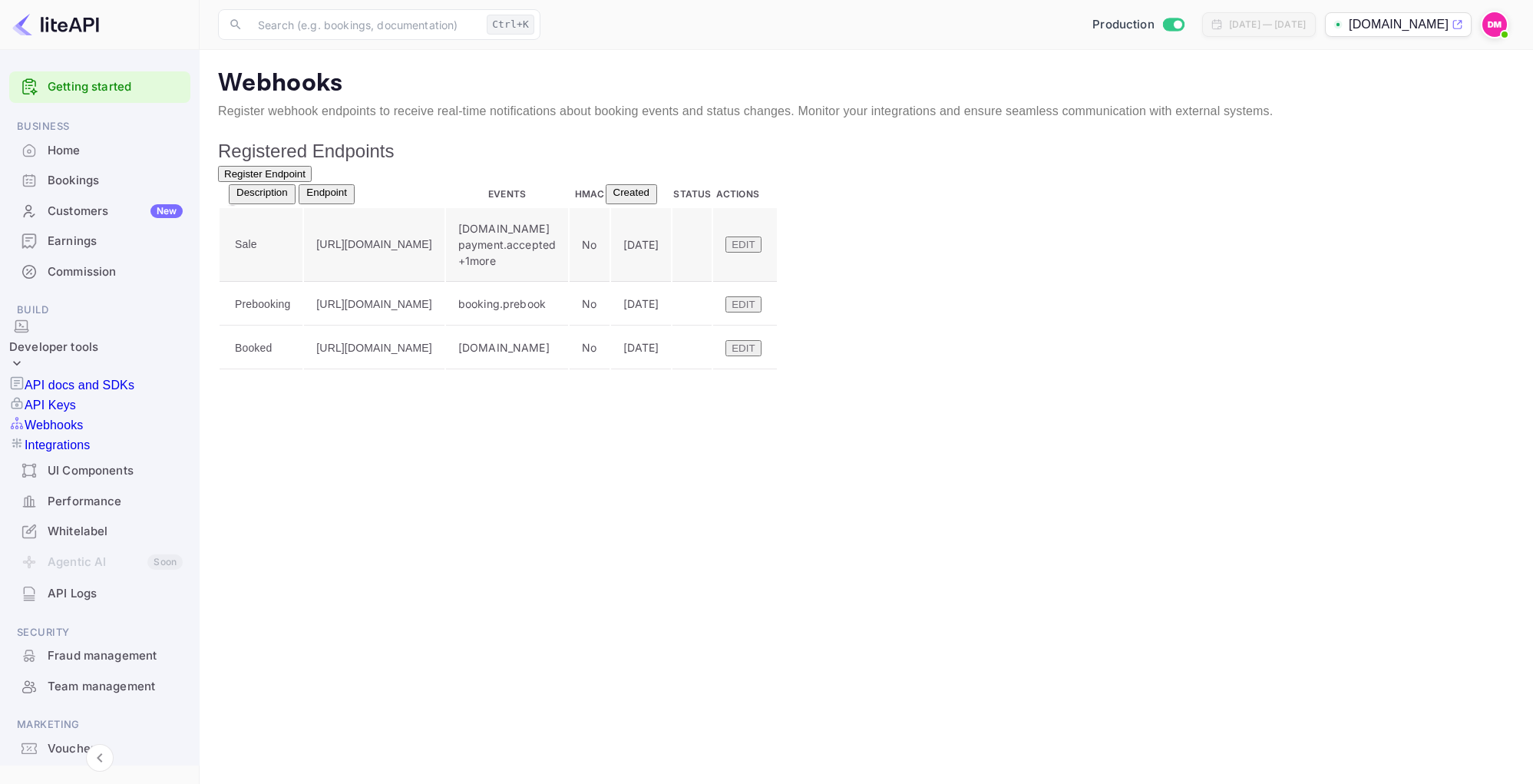
click at [761, 252] on button "Edit" at bounding box center [743, 244] width 35 height 16
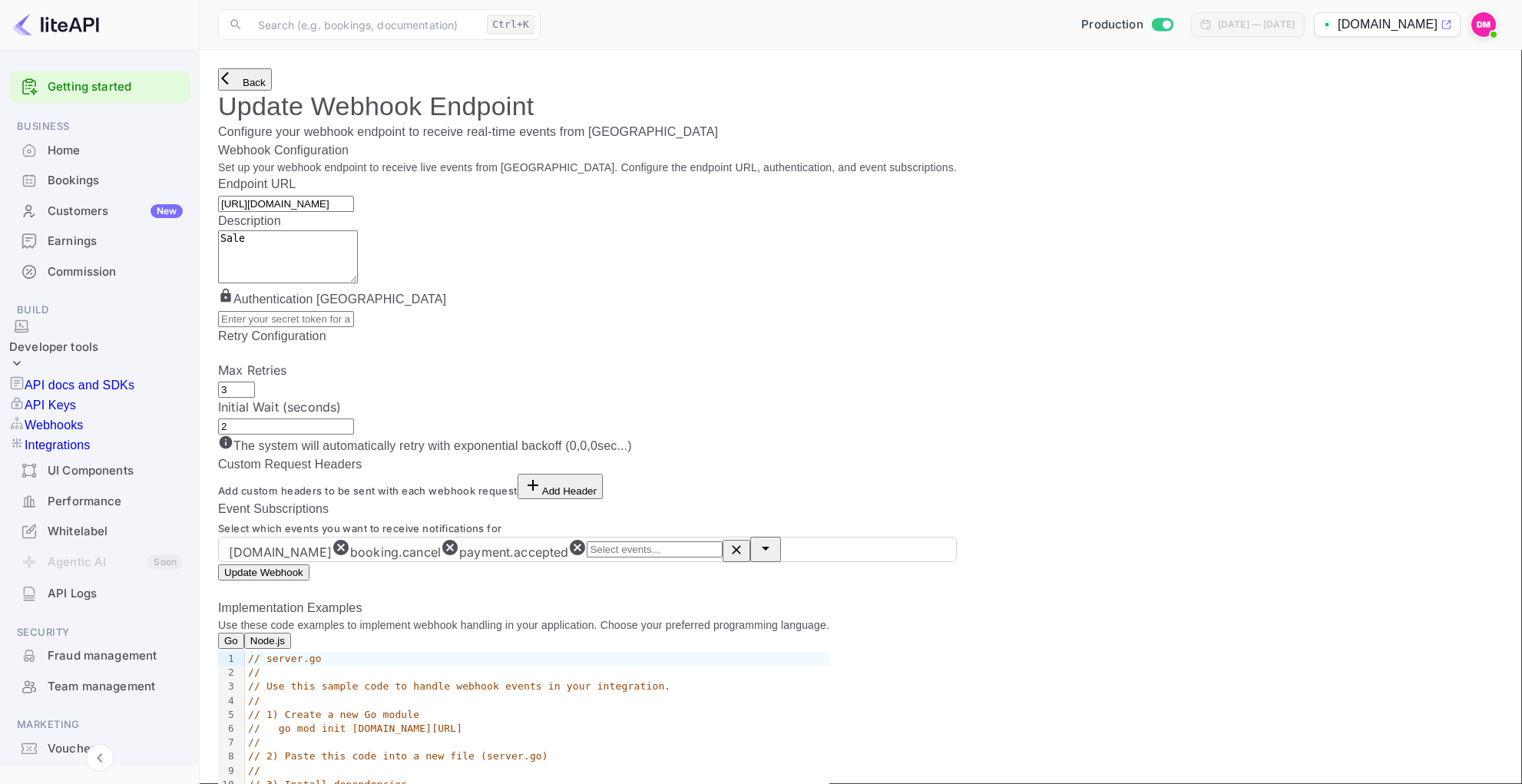
click at [246, 89] on button "Back" at bounding box center [244, 79] width 54 height 23
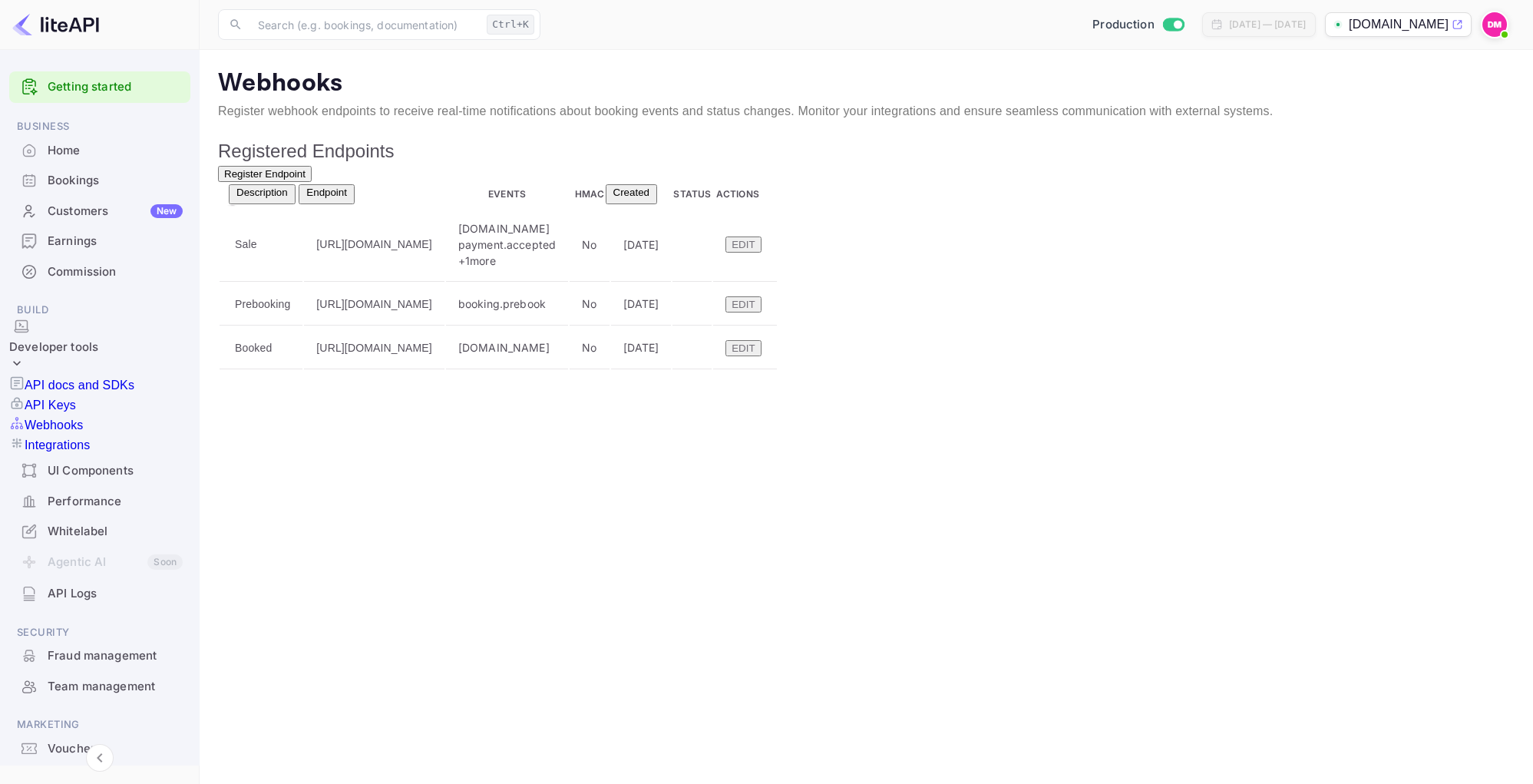
click at [96, 466] on div "UI Components" at bounding box center [114, 471] width 135 height 18
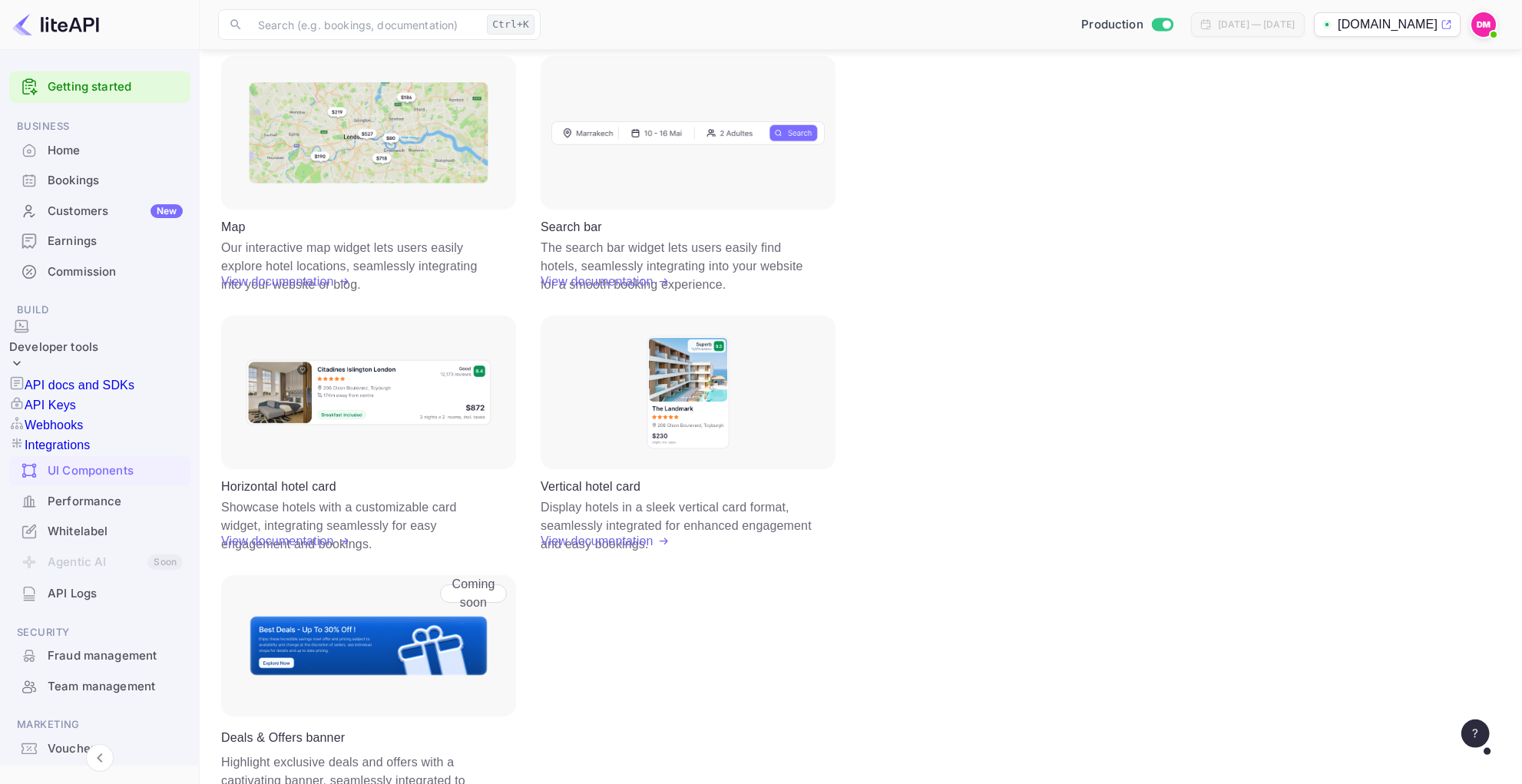
scroll to position [251, 0]
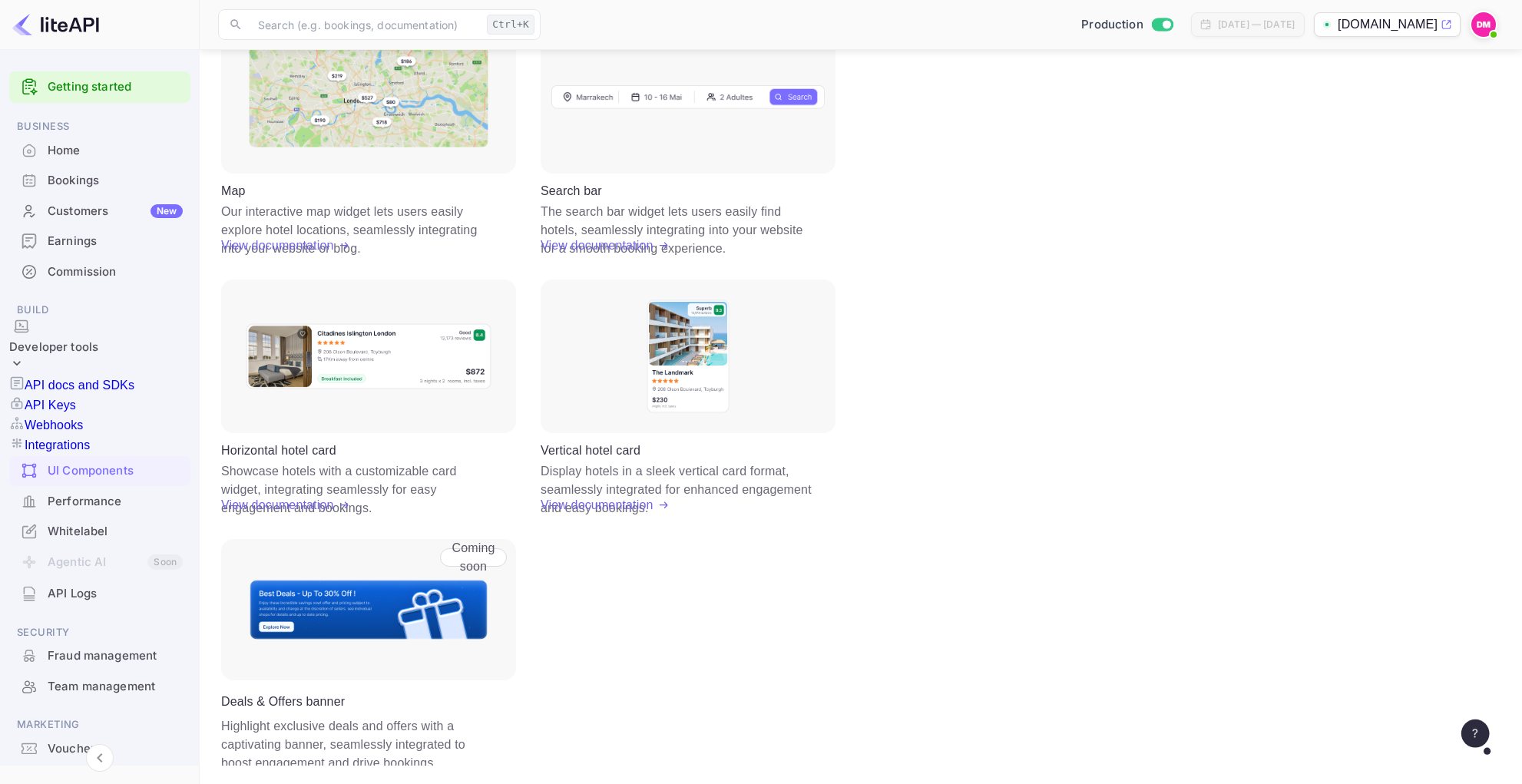
click at [98, 501] on div "Performance" at bounding box center [114, 501] width 135 height 18
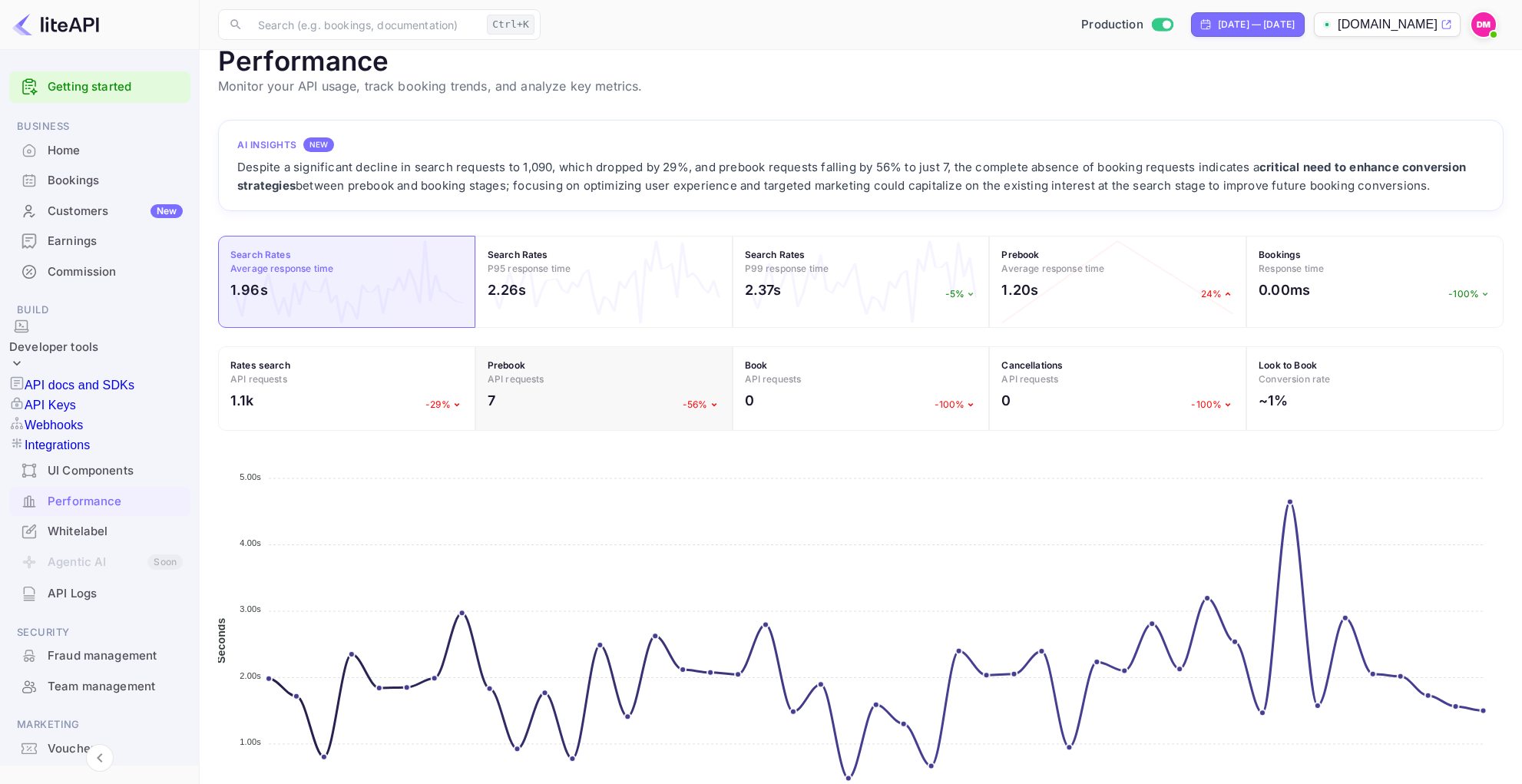
scroll to position [109, 0]
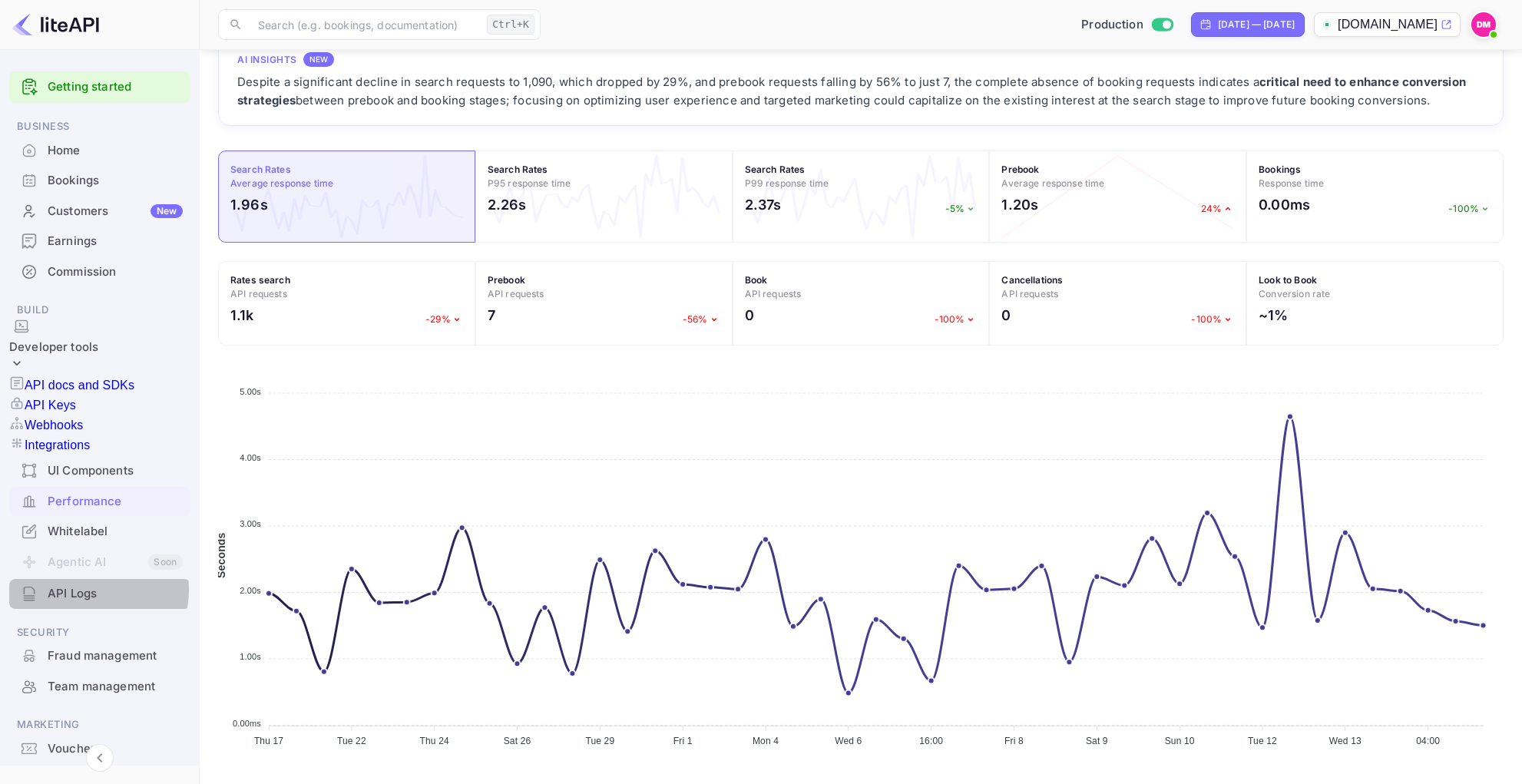
click at [82, 586] on div "API Logs" at bounding box center [114, 594] width 135 height 18
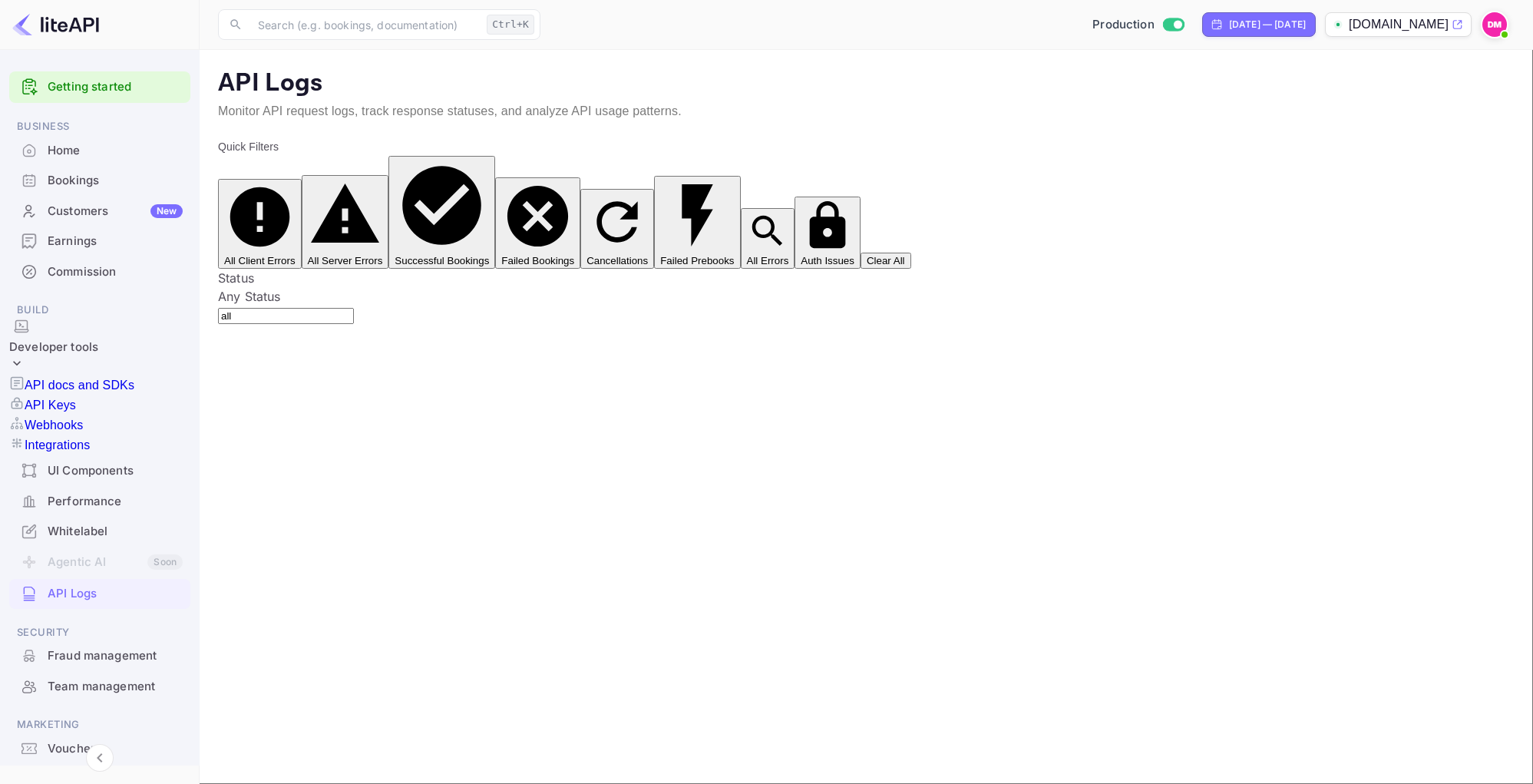
click at [56, 157] on div "Home" at bounding box center [114, 151] width 135 height 18
